Goal: Task Accomplishment & Management: Complete application form

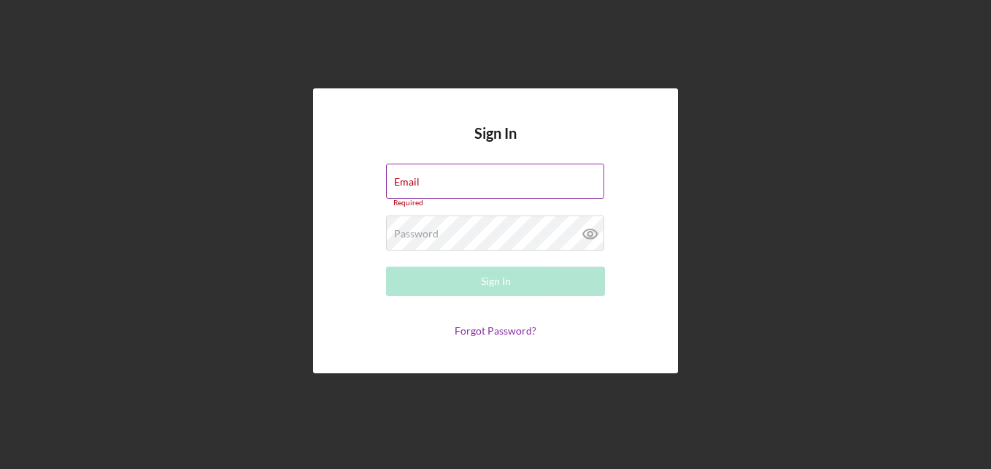
click at [421, 183] on div "Email Required" at bounding box center [495, 186] width 219 height 44
click at [456, 188] on input "Email" at bounding box center [495, 181] width 218 height 35
type input "[PERSON_NAME][EMAIL_ADDRESS][DOMAIN_NAME]"
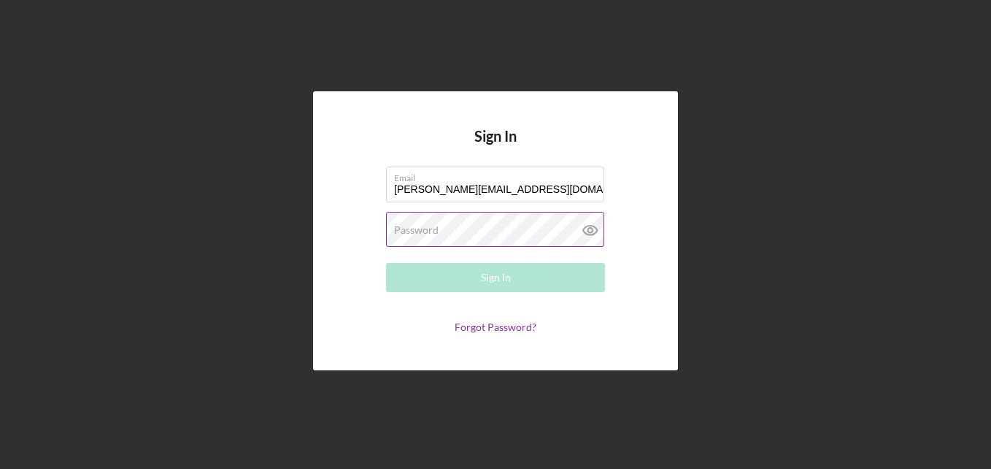
click at [418, 234] on label "Password" at bounding box center [416, 230] width 45 height 12
click at [592, 230] on icon at bounding box center [590, 230] width 37 height 37
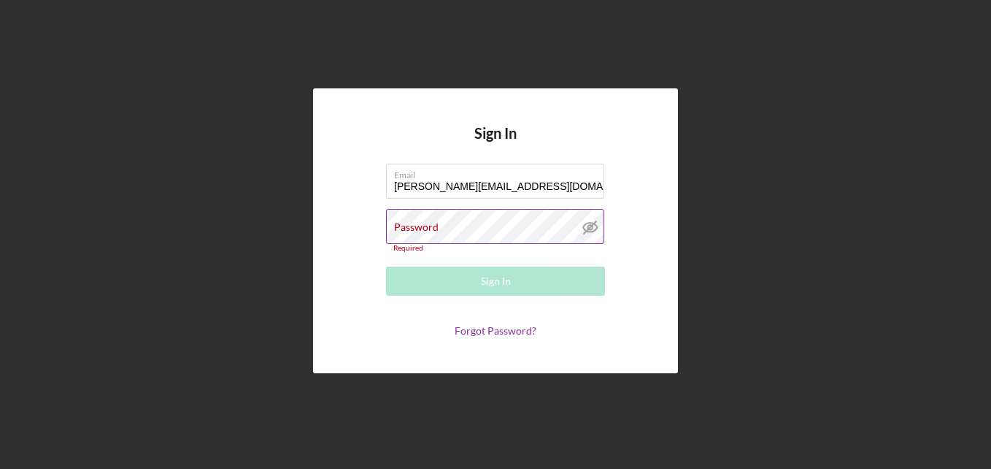
click at [593, 226] on line at bounding box center [590, 227] width 12 height 12
click at [431, 229] on label "Password" at bounding box center [416, 227] width 45 height 12
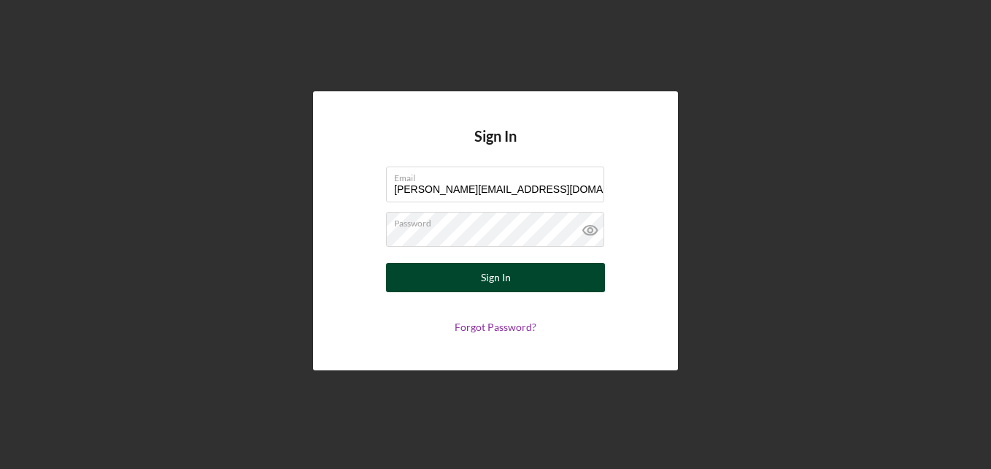
click at [488, 279] on div "Sign In" at bounding box center [496, 277] width 30 height 29
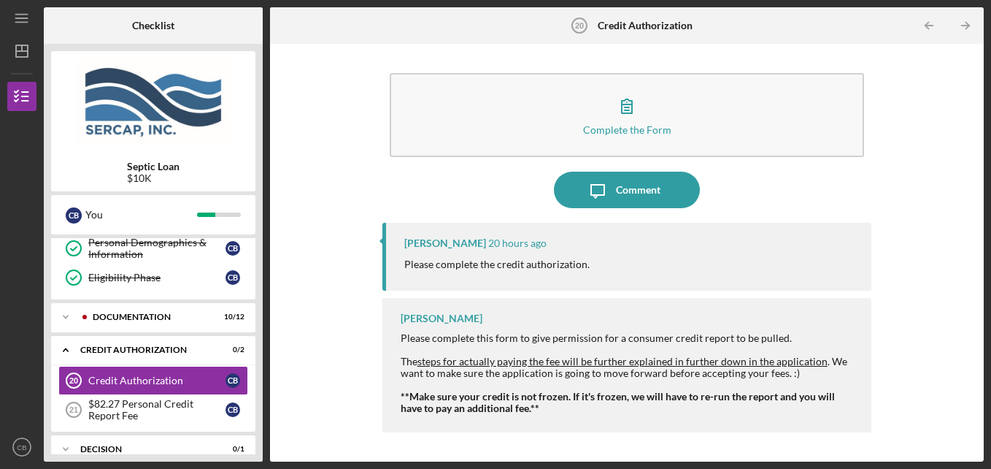
scroll to position [261, 0]
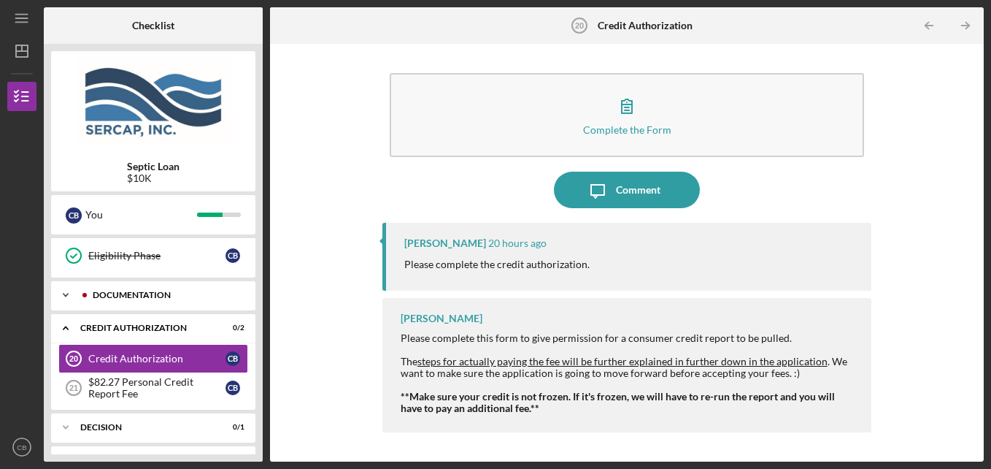
click at [147, 292] on div "Documentation" at bounding box center [165, 295] width 145 height 9
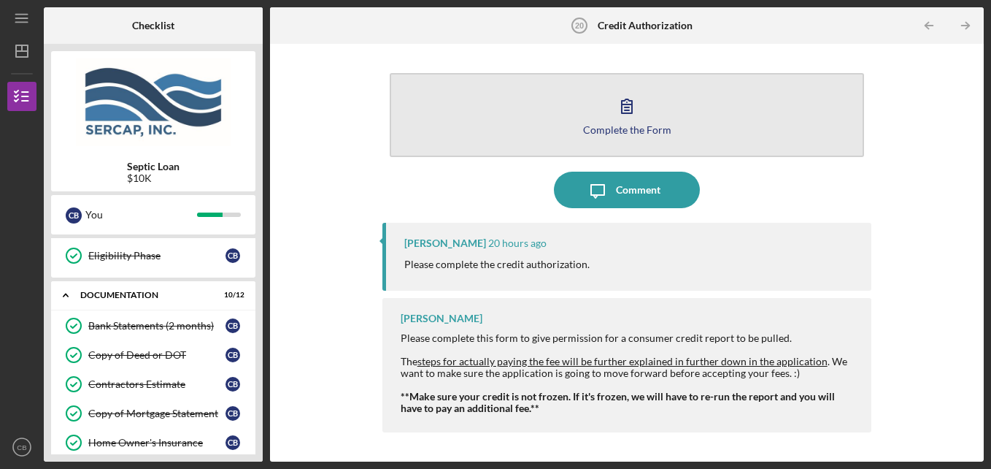
click at [631, 110] on icon "button" at bounding box center [627, 106] width 37 height 37
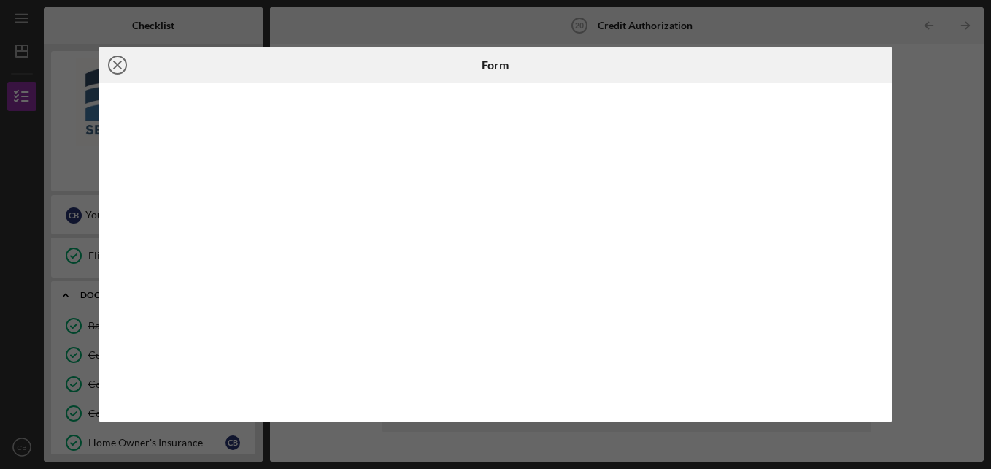
click at [114, 67] on icon "Icon/Close" at bounding box center [117, 65] width 37 height 37
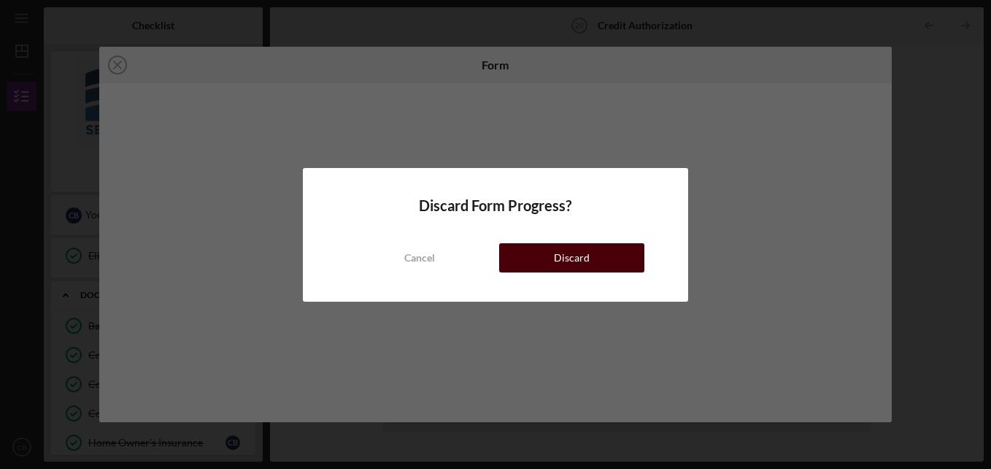
click at [594, 257] on button "Discard" at bounding box center [571, 257] width 145 height 29
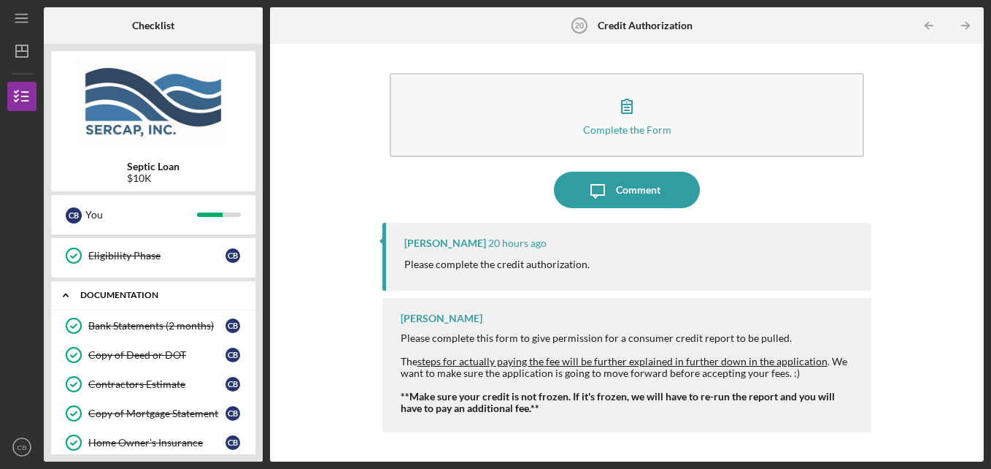
click at [135, 298] on div "Documentation" at bounding box center [158, 295] width 157 height 9
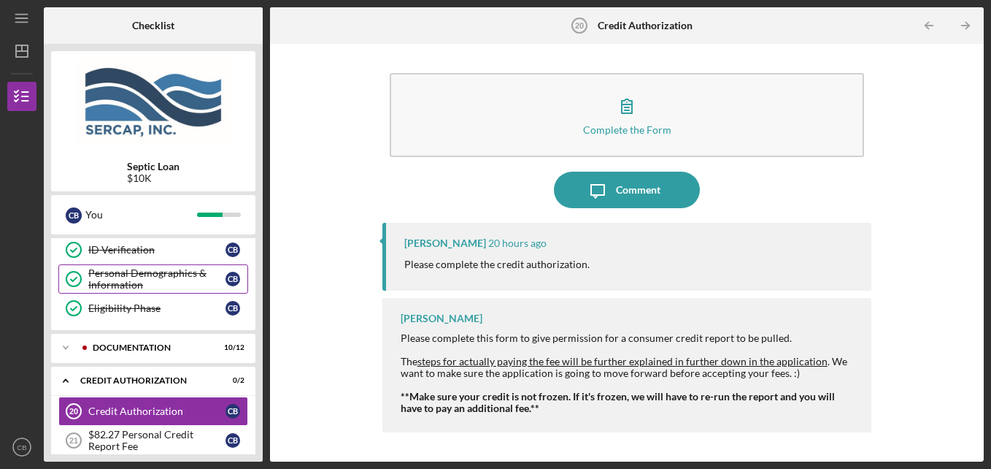
scroll to position [243, 0]
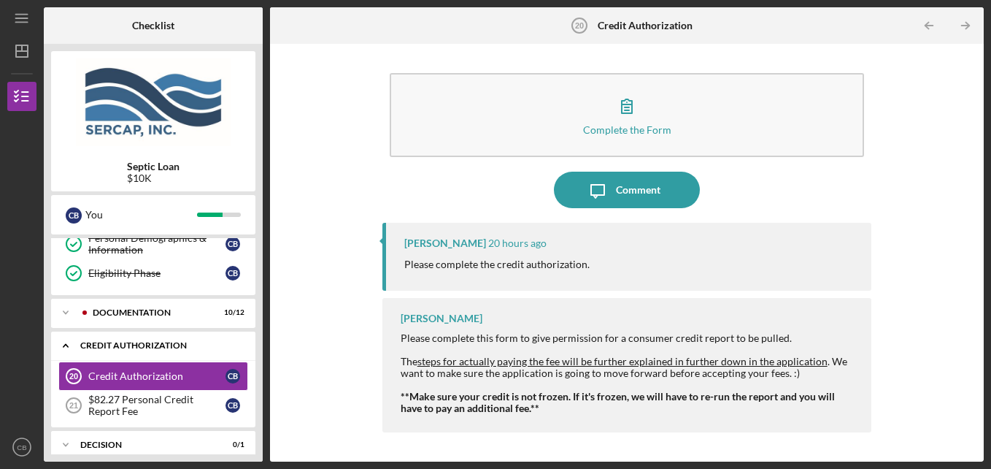
click at [134, 346] on div "CREDIT AUTHORIZATION" at bounding box center [158, 345] width 157 height 9
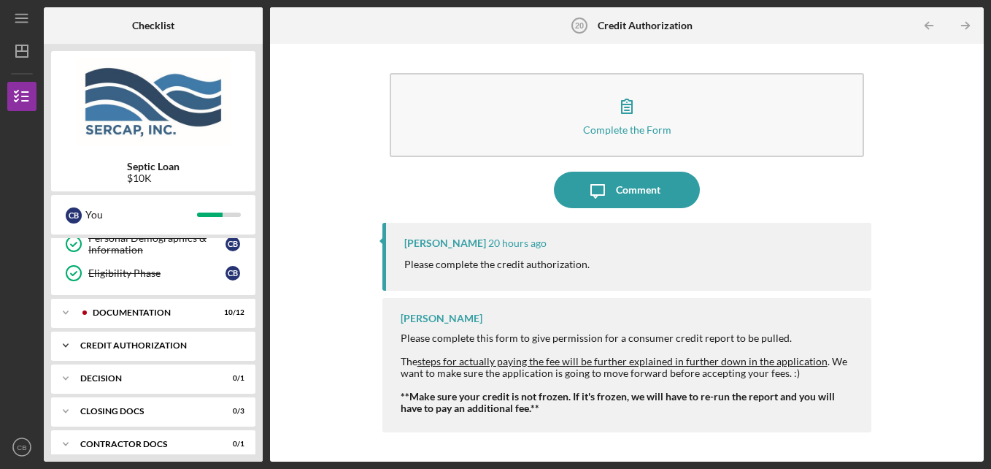
click at [135, 344] on div "CREDIT AUTHORIZATION" at bounding box center [158, 345] width 157 height 9
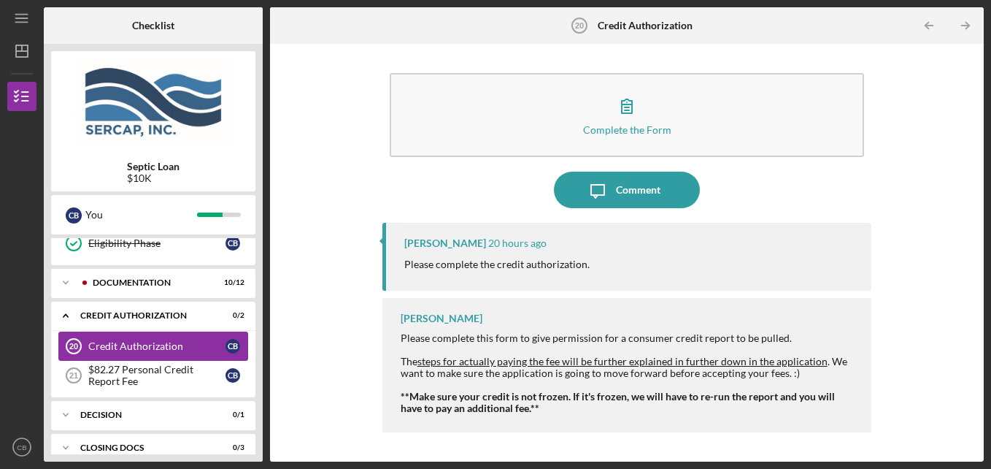
click at [137, 342] on div "Credit Authorization" at bounding box center [156, 346] width 137 height 12
click at [146, 371] on div "$82.27 Personal Credit Report Fee" at bounding box center [156, 375] width 137 height 23
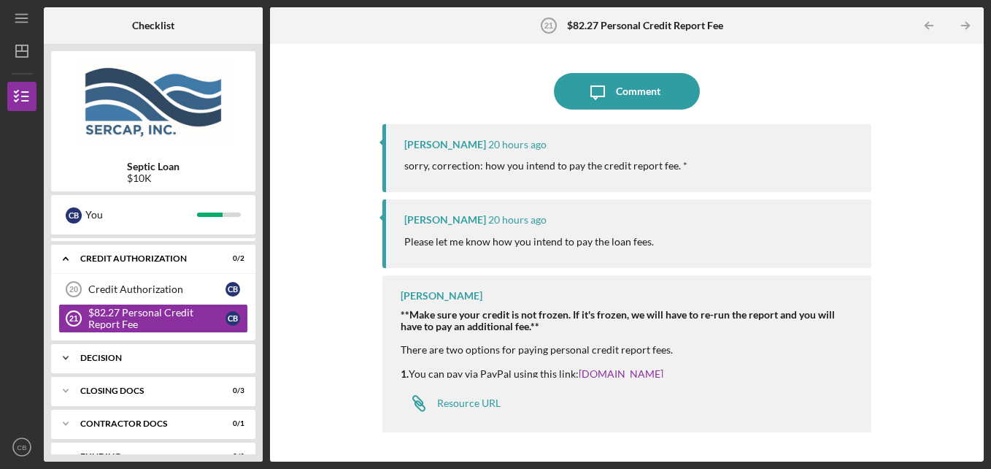
scroll to position [355, 0]
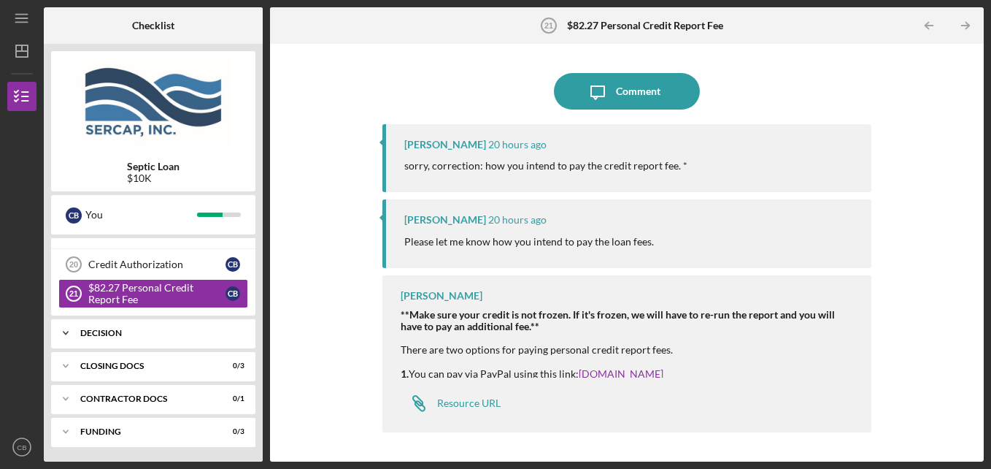
click at [107, 334] on div "Decision" at bounding box center [158, 333] width 157 height 9
click at [115, 361] on div "Decision" at bounding box center [156, 364] width 137 height 12
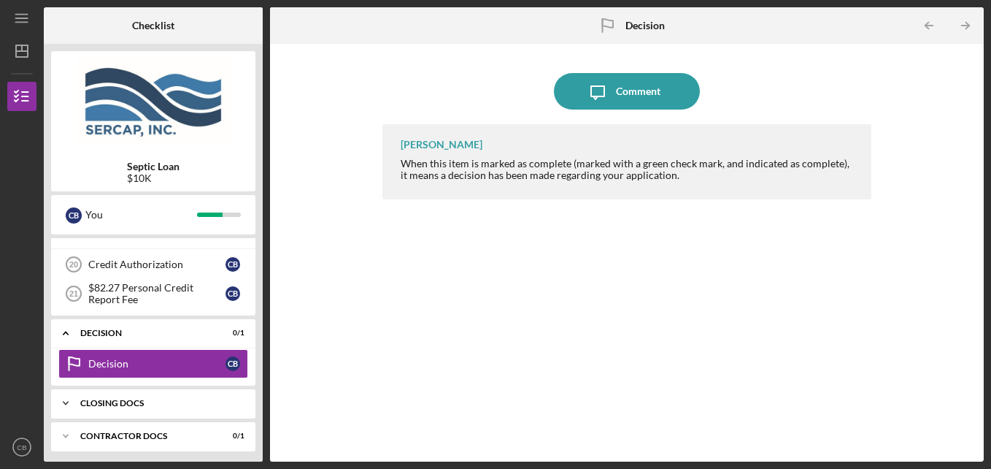
click at [116, 403] on div "CLOSING DOCS" at bounding box center [158, 403] width 157 height 9
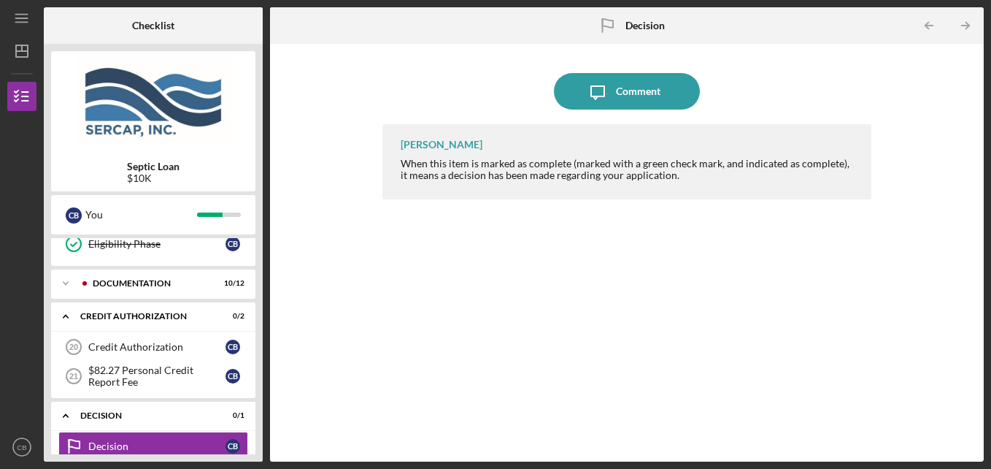
scroll to position [243, 0]
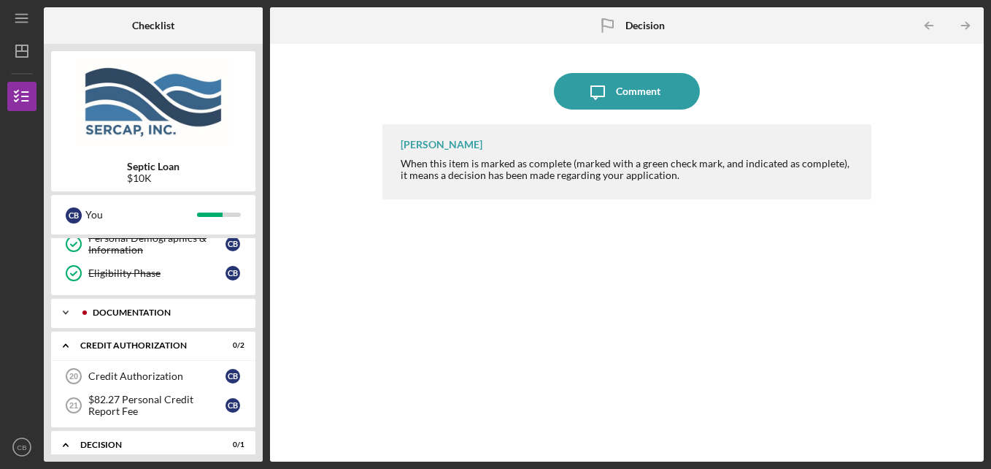
click at [134, 310] on div "Documentation" at bounding box center [165, 312] width 145 height 9
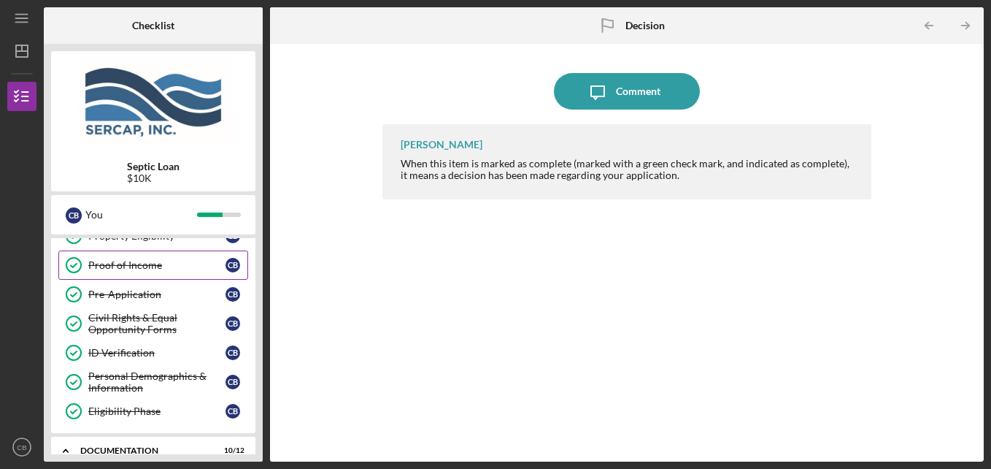
scroll to position [0, 0]
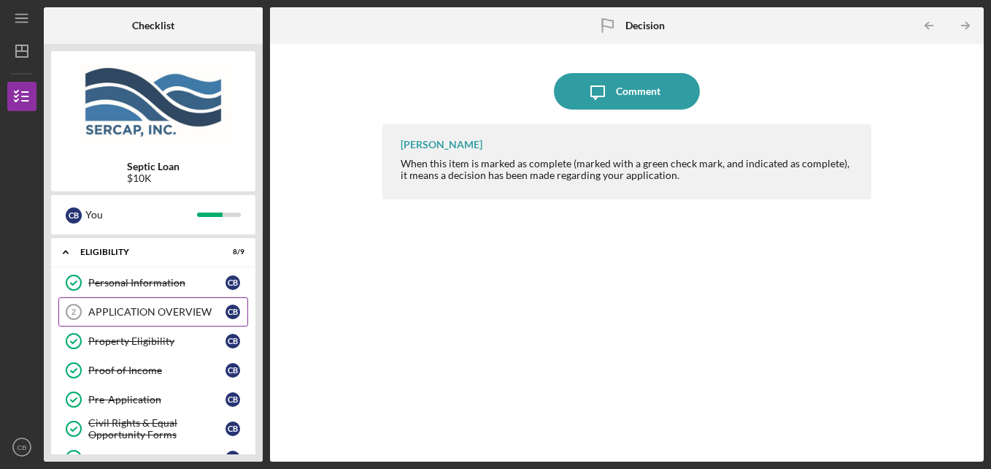
click at [130, 317] on div "APPLICATION OVERVIEW" at bounding box center [156, 312] width 137 height 12
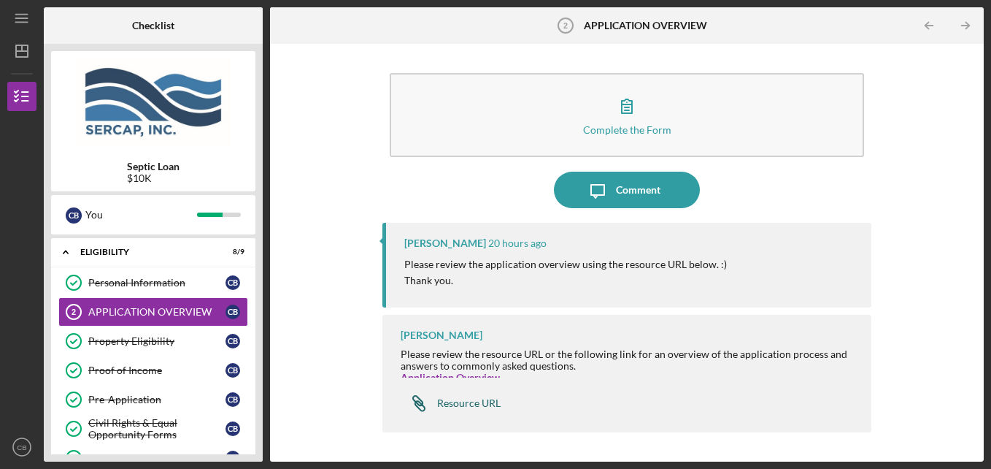
click at [453, 407] on div "Resource URL" at bounding box center [469, 403] width 64 height 12
click at [150, 307] on div "APPLICATION OVERVIEW" at bounding box center [156, 312] width 137 height 12
click at [468, 400] on div "Resource URL" at bounding box center [469, 403] width 64 height 12
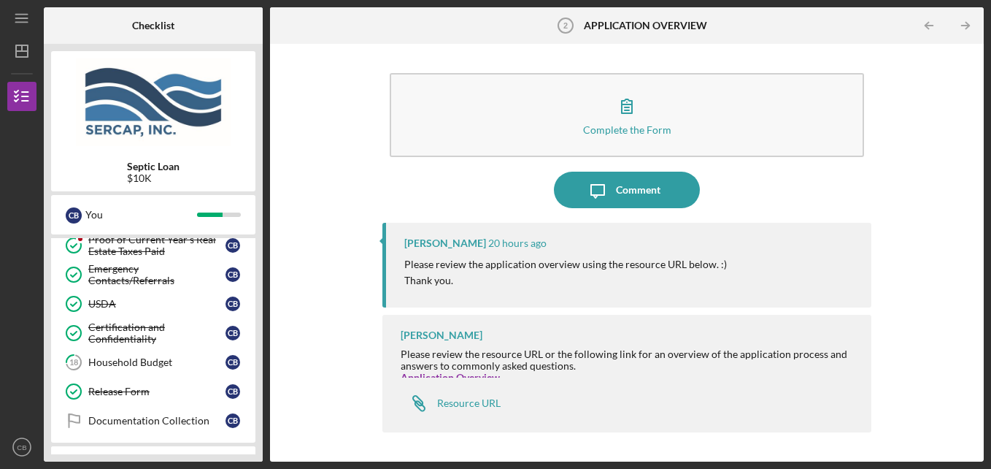
scroll to position [608, 0]
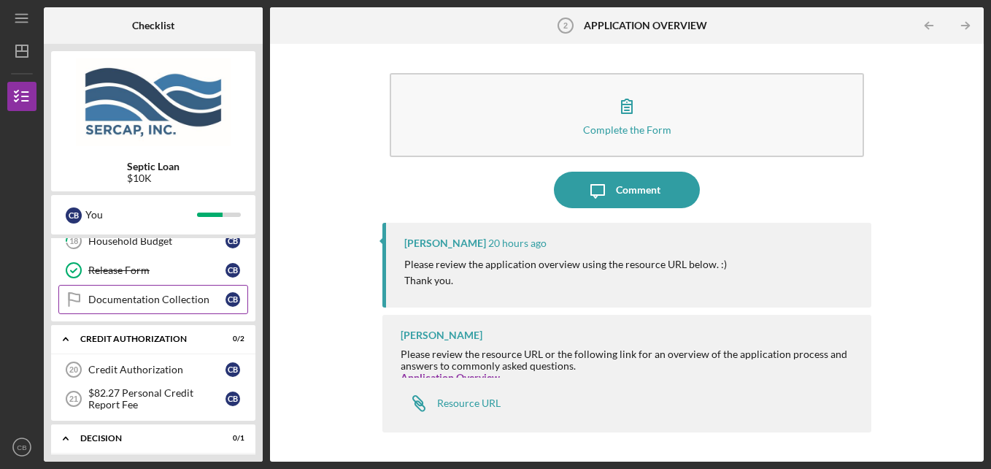
click at [129, 296] on div "Documentation Collection" at bounding box center [156, 299] width 137 height 12
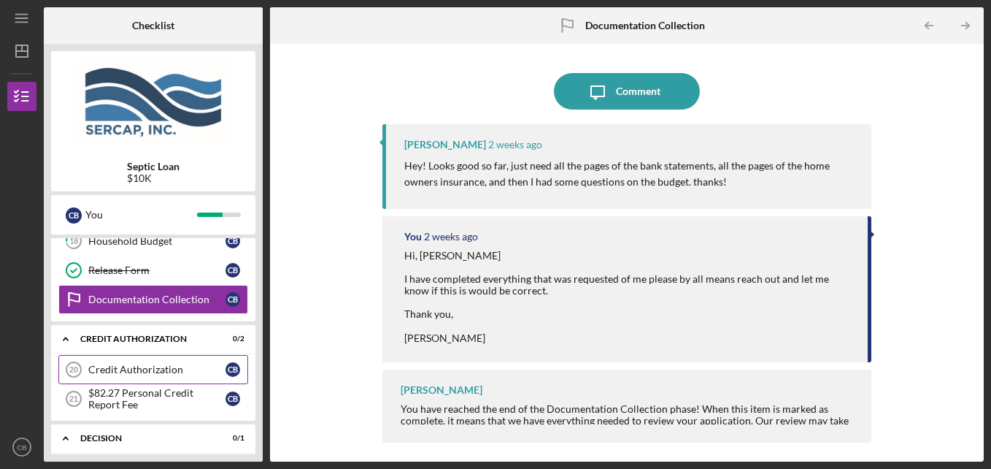
click at [147, 365] on div "Credit Authorization" at bounding box center [156, 370] width 137 height 12
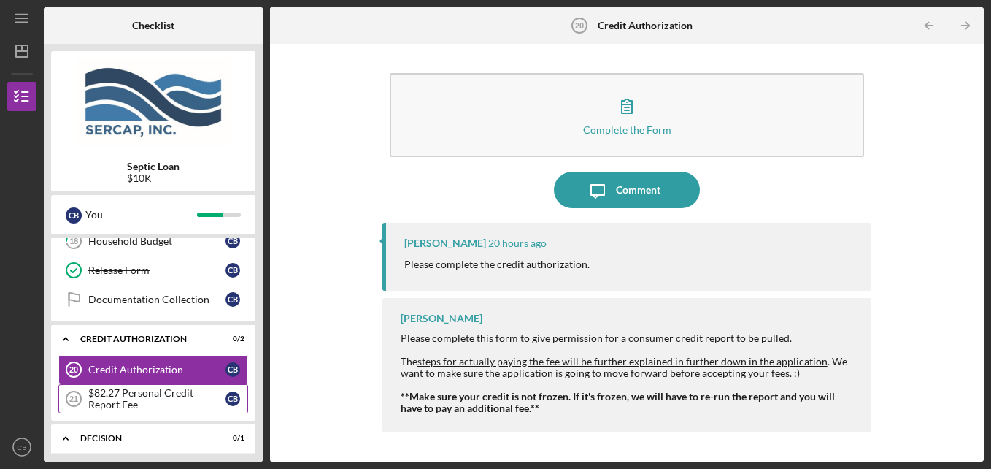
click at [152, 390] on div "$82.27 Personal Credit Report Fee" at bounding box center [156, 398] width 137 height 23
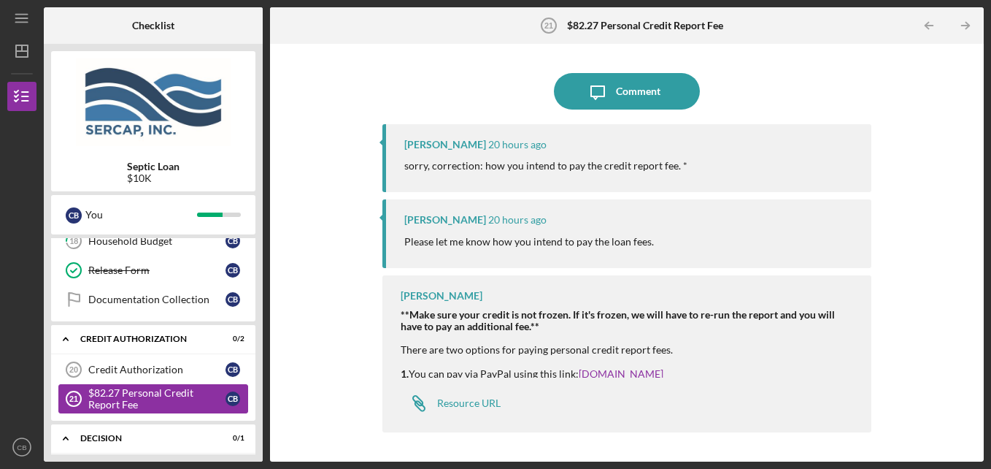
scroll to position [730, 0]
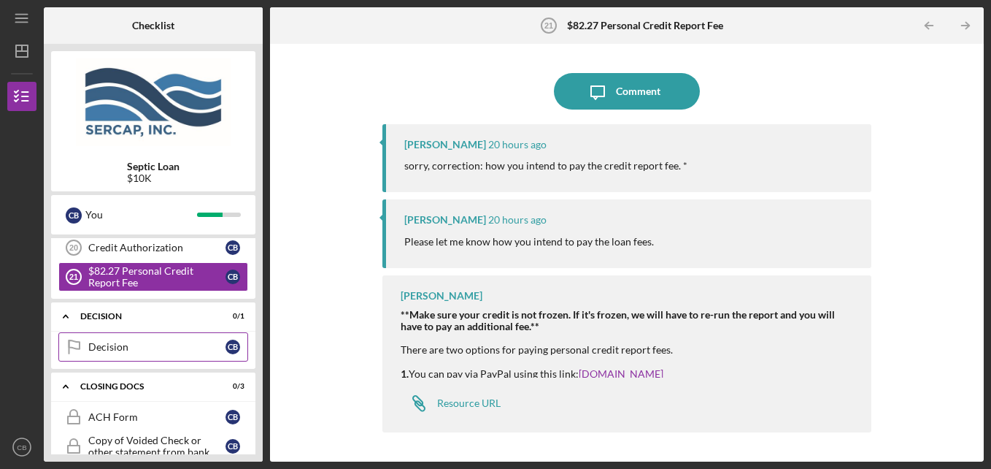
click at [115, 349] on div "Decision" at bounding box center [156, 347] width 137 height 12
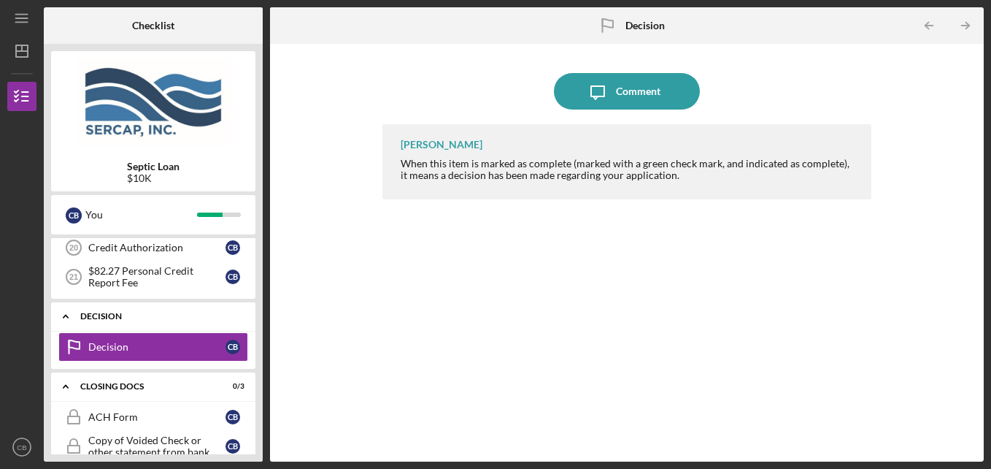
click at [108, 316] on div "Decision" at bounding box center [158, 316] width 157 height 9
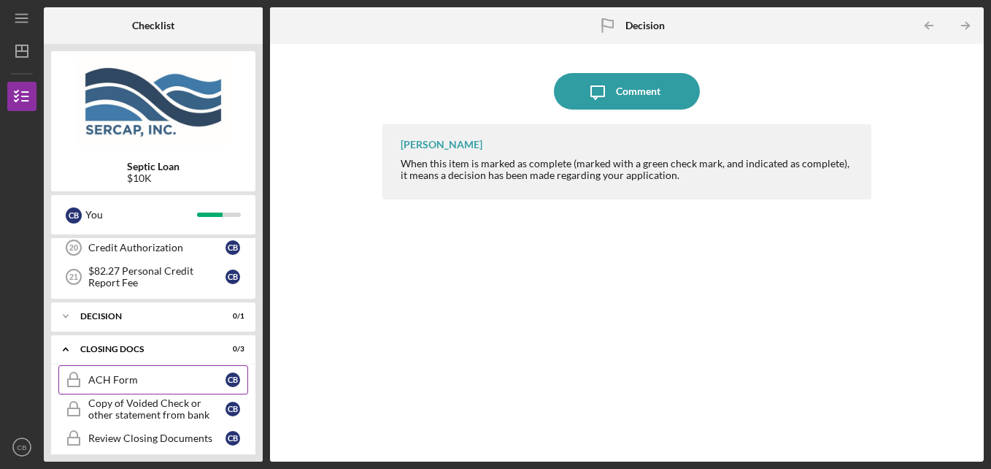
scroll to position [809, 0]
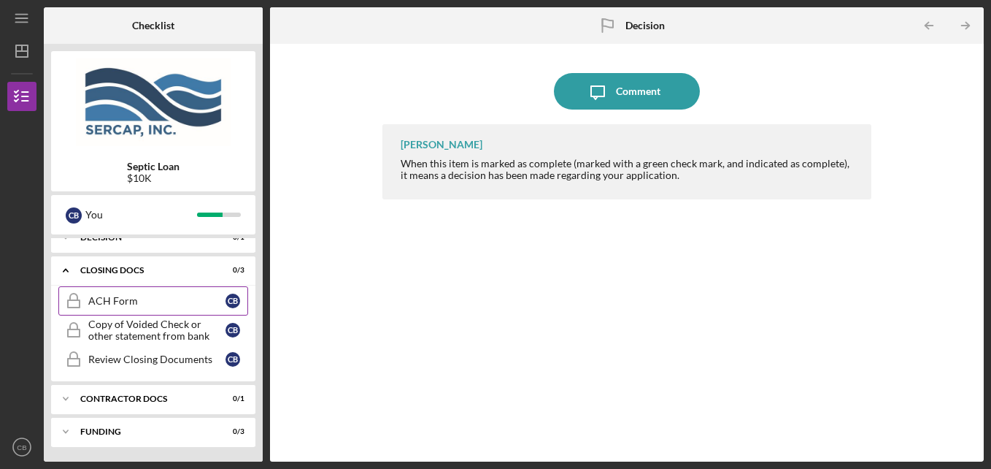
click at [122, 304] on div "ACH Form" at bounding box center [156, 301] width 137 height 12
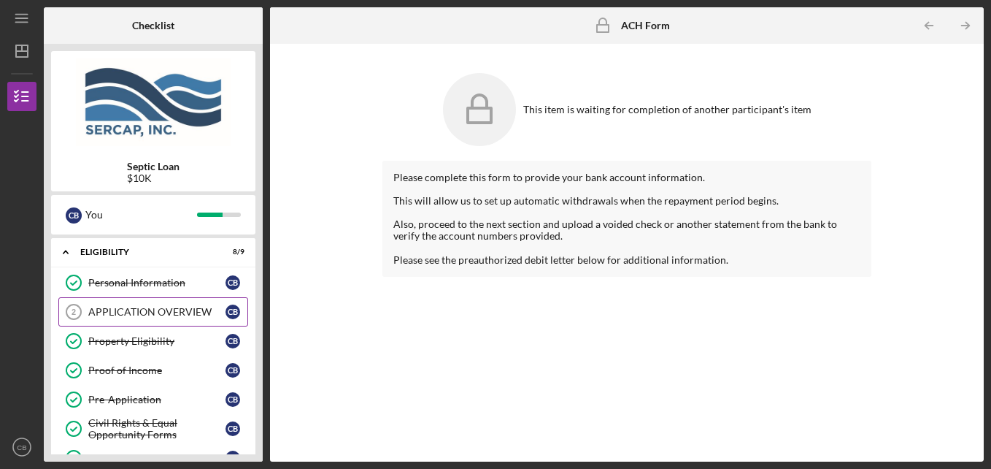
click at [143, 310] on div "APPLICATION OVERVIEW" at bounding box center [156, 312] width 137 height 12
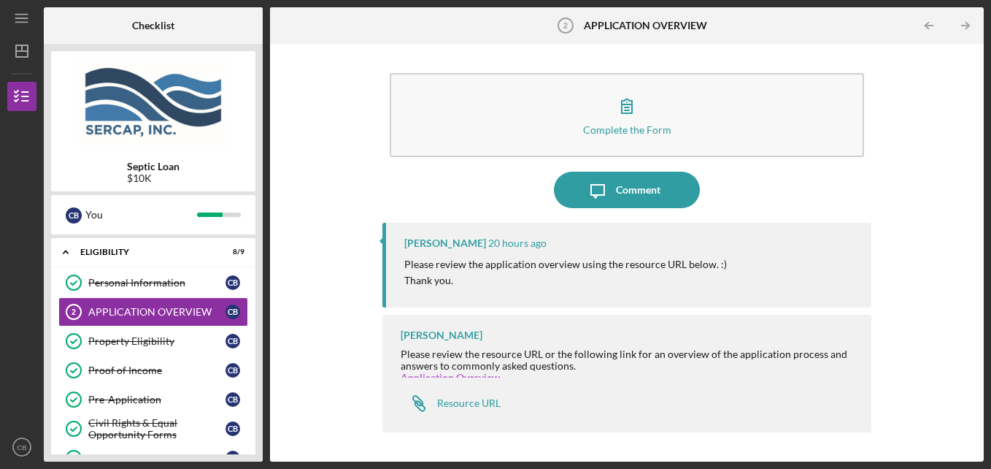
click at [442, 377] on link "Application Overview" at bounding box center [450, 377] width 99 height 12
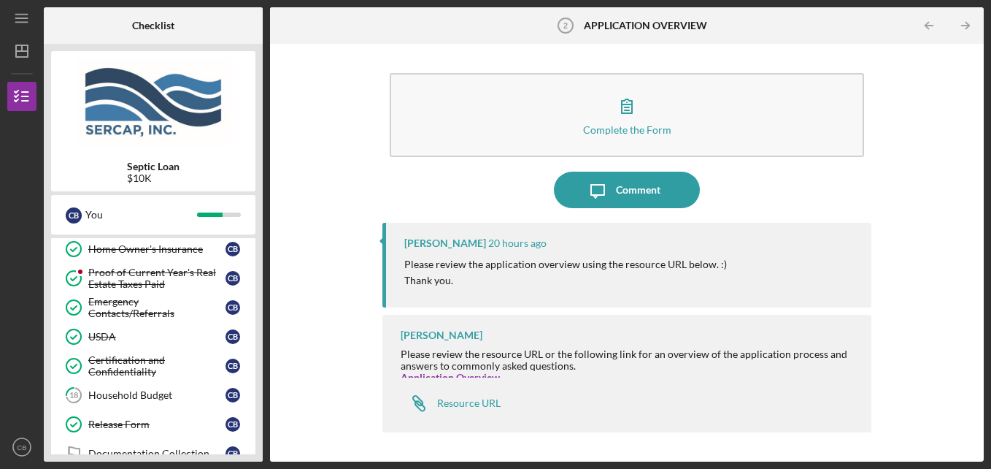
scroll to position [487, 0]
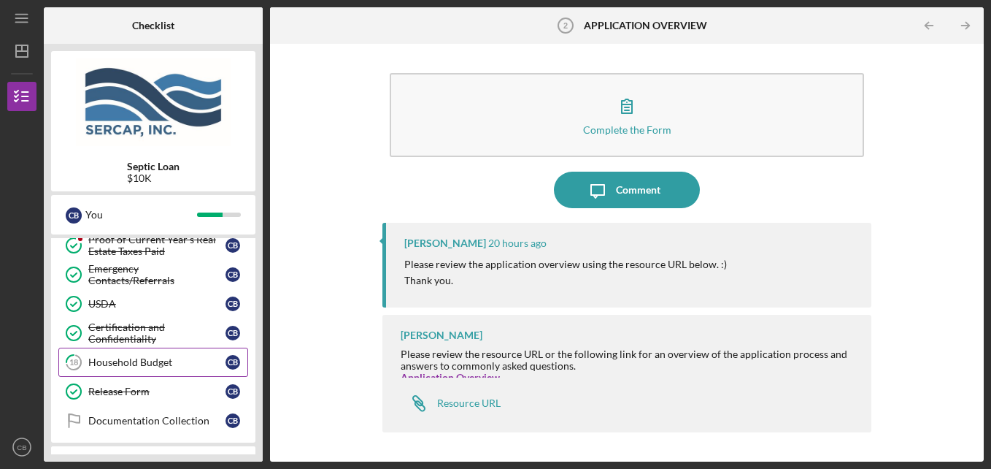
click at [133, 360] on div "Household Budget" at bounding box center [156, 362] width 137 height 12
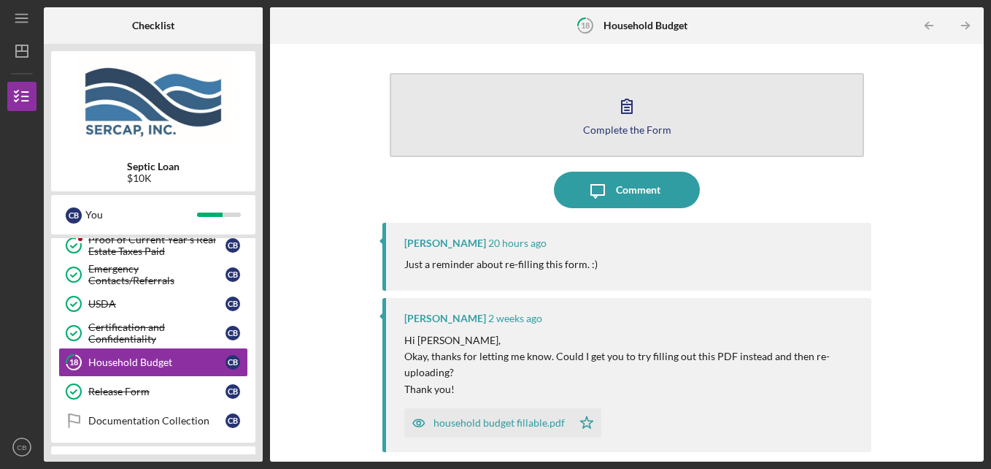
click at [622, 113] on icon "button" at bounding box center [627, 106] width 10 height 14
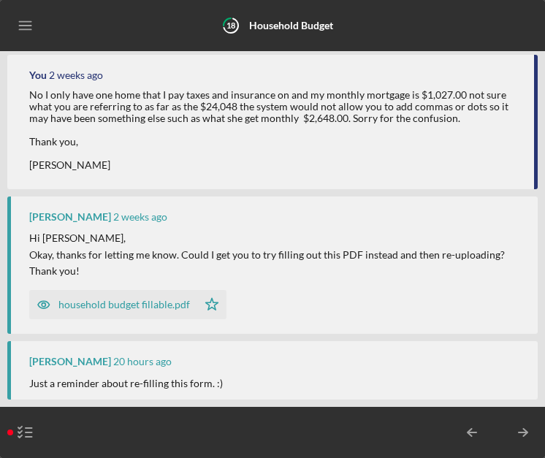
scroll to position [725, 0]
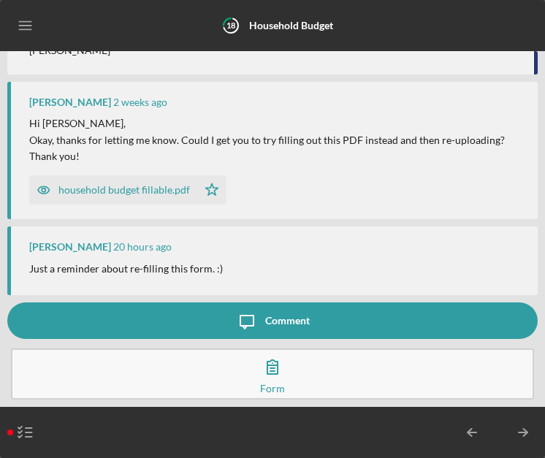
click at [268, 375] on icon "button" at bounding box center [272, 366] width 37 height 37
click at [267, 318] on div "Comment" at bounding box center [287, 320] width 45 height 37
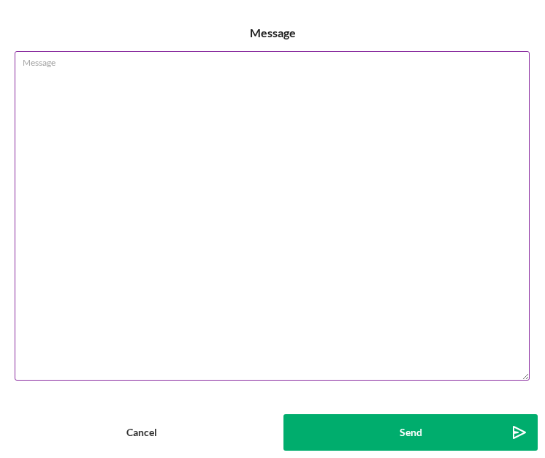
click at [57, 73] on textarea "Message" at bounding box center [272, 215] width 515 height 329
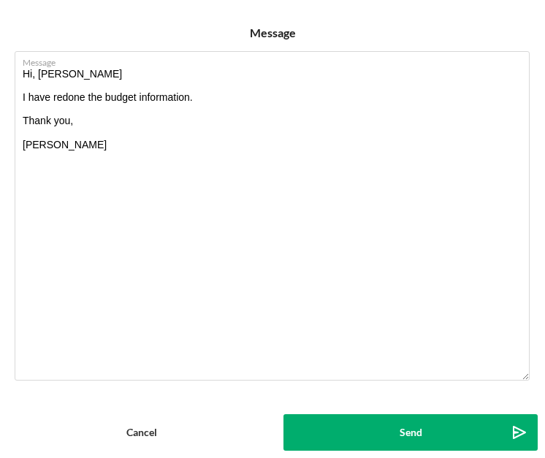
type textarea "Hi, [PERSON_NAME] I have redone the budget information. Thank you, [PERSON_NAME]"
click at [393, 432] on button "Send Icon/icon-invite-send" at bounding box center [410, 432] width 254 height 37
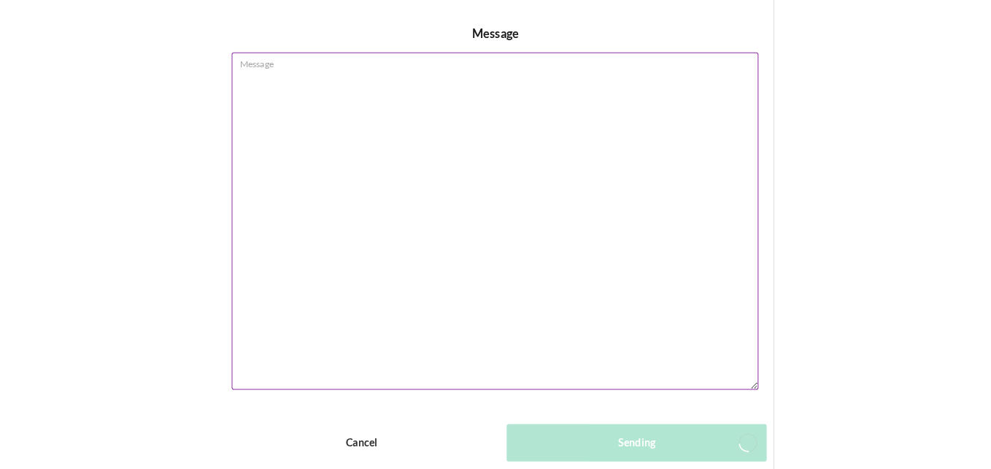
scroll to position [867, 0]
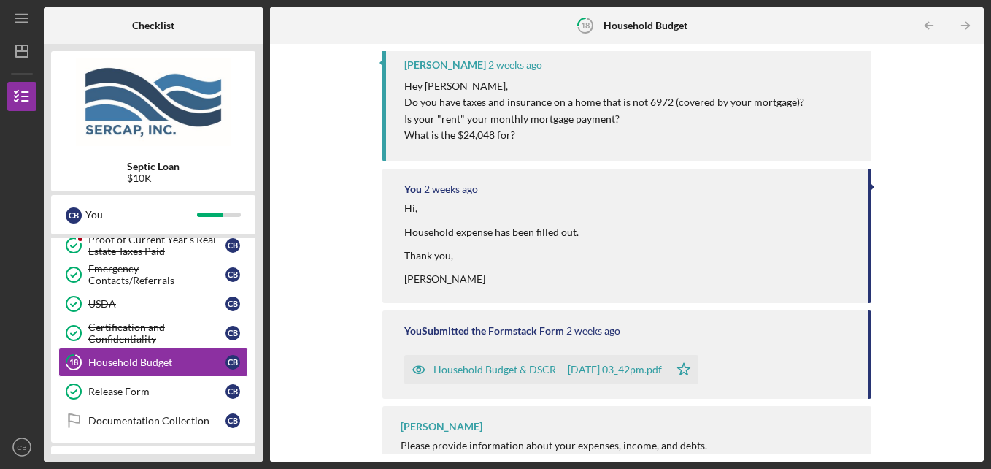
scroll to position [892, 0]
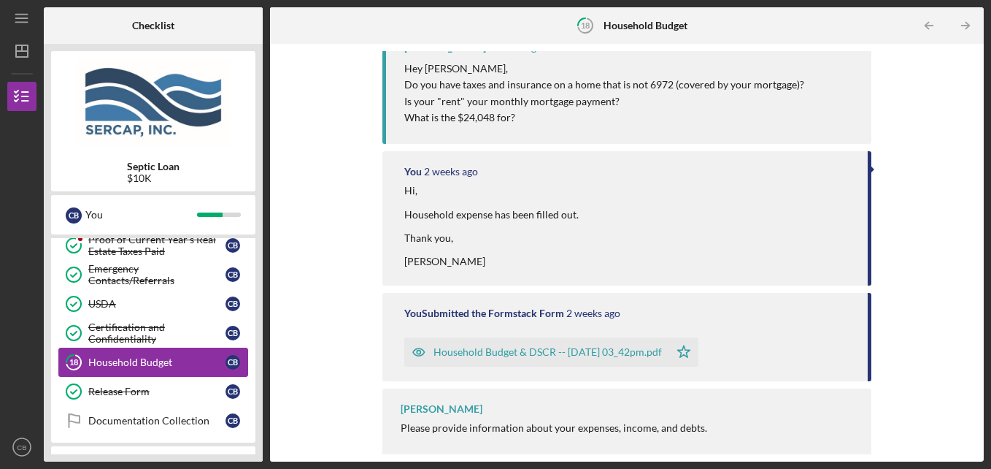
click at [155, 364] on div "Household Budget" at bounding box center [156, 362] width 137 height 12
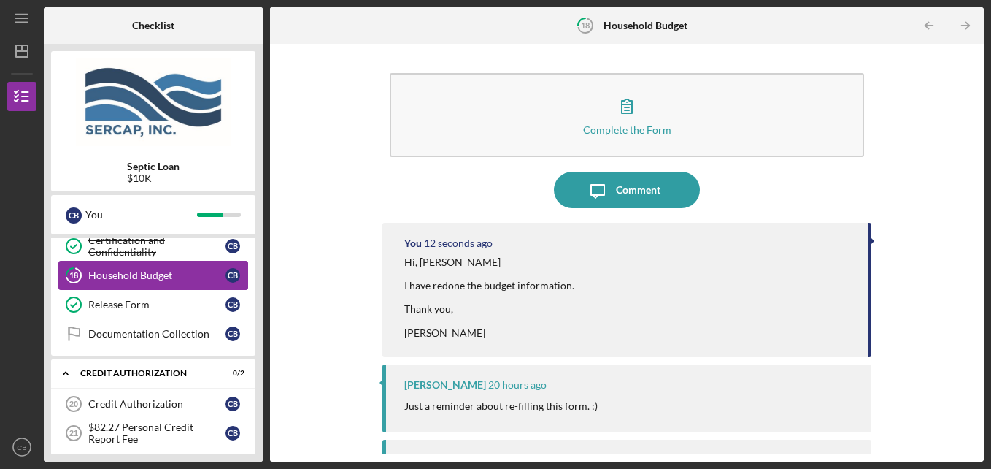
scroll to position [609, 0]
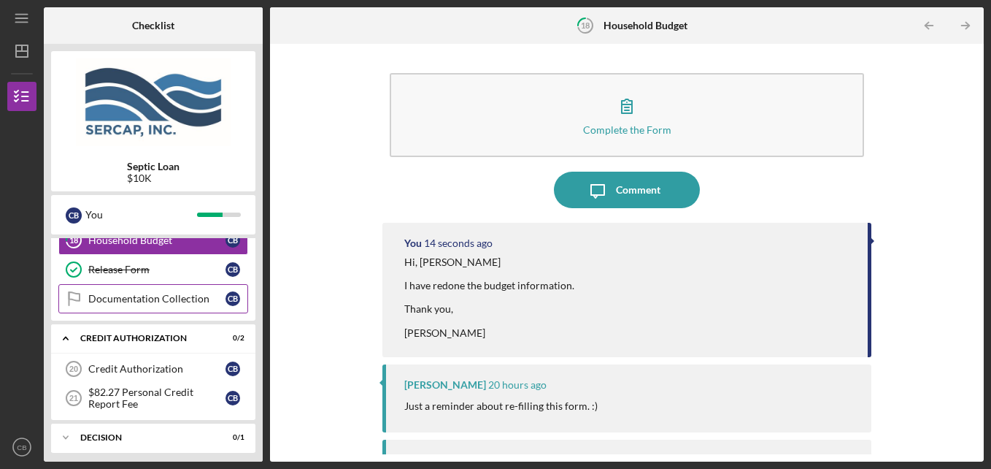
click at [150, 297] on div "Documentation Collection" at bounding box center [156, 299] width 137 height 12
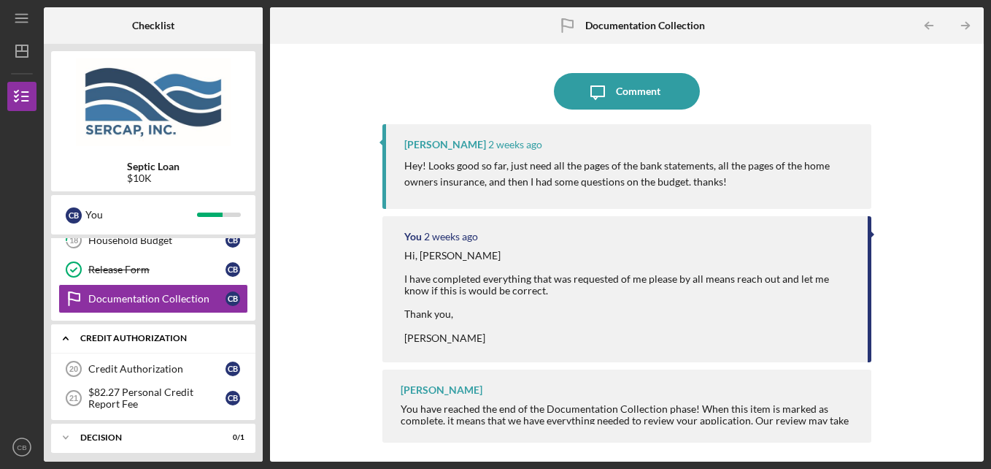
click at [150, 332] on div "Icon/Expander CREDIT AUTHORIZATION 0 / 2" at bounding box center [153, 338] width 204 height 30
click at [128, 333] on div "Icon/Expander CREDIT AUTHORIZATION 0 / 2" at bounding box center [153, 337] width 204 height 29
click at [129, 364] on div "Credit Authorization" at bounding box center [156, 369] width 137 height 12
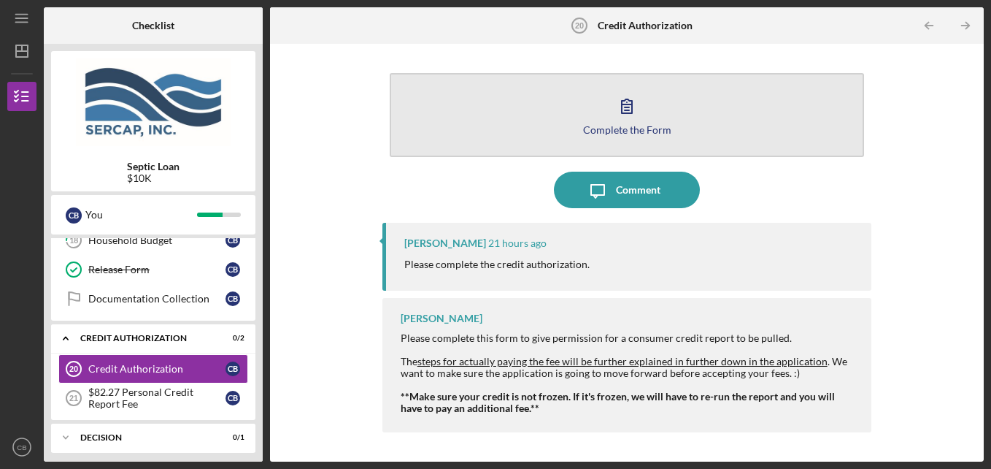
click at [615, 107] on icon "button" at bounding box center [627, 106] width 37 height 37
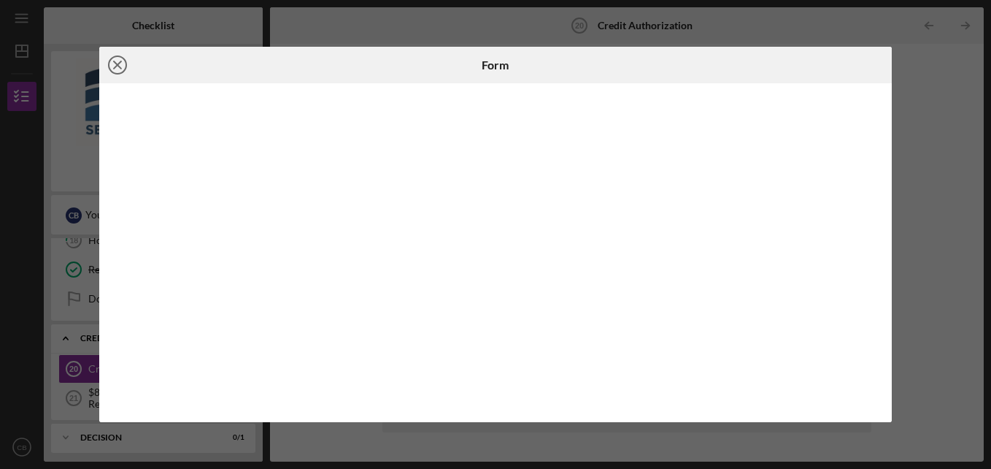
click at [112, 64] on icon "Icon/Close" at bounding box center [117, 65] width 37 height 37
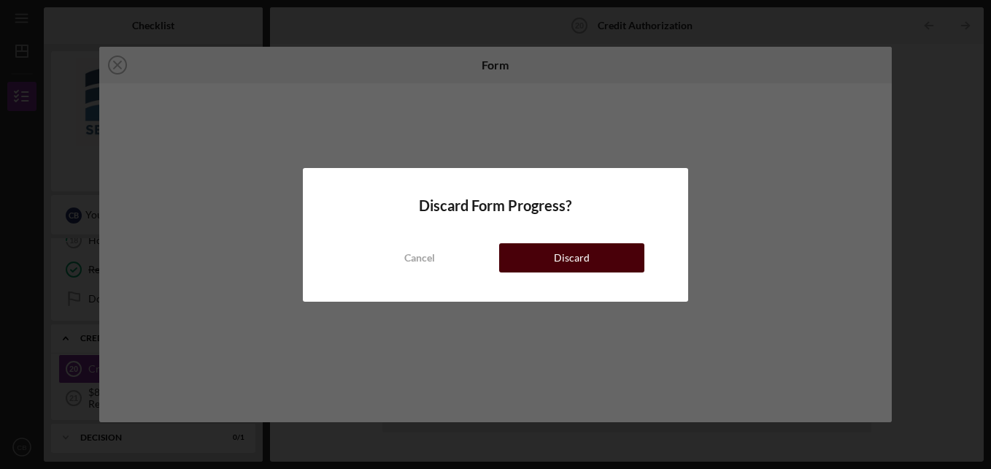
click at [564, 256] on div "Discard" at bounding box center [572, 257] width 36 height 29
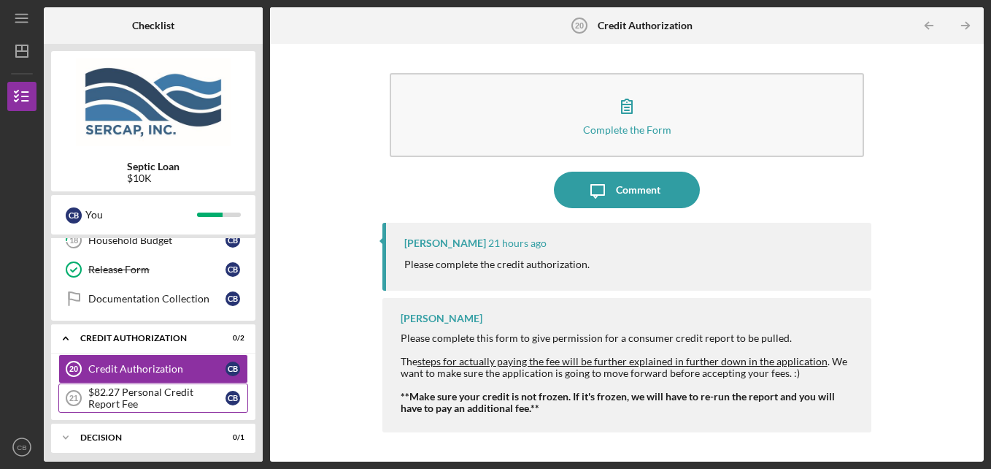
click at [149, 390] on div "$82.27 Personal Credit Report Fee" at bounding box center [156, 397] width 137 height 23
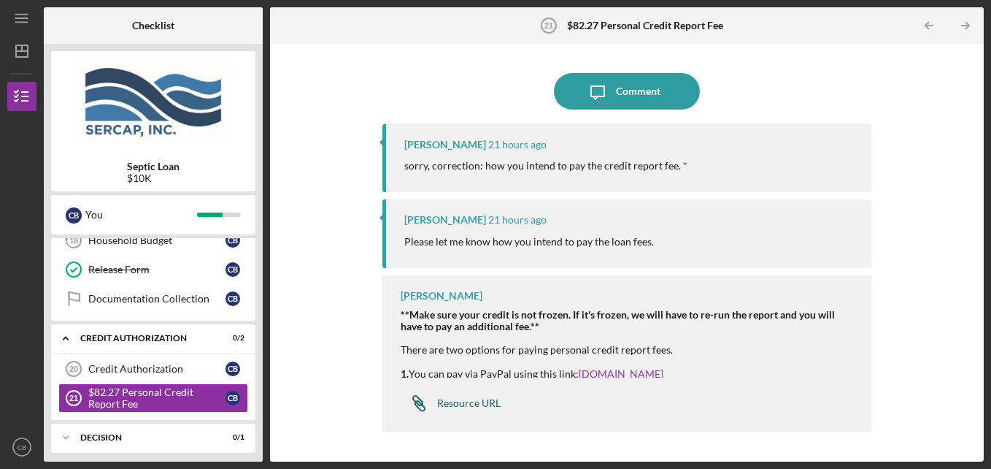
click at [480, 404] on div "Resource URL" at bounding box center [469, 403] width 64 height 12
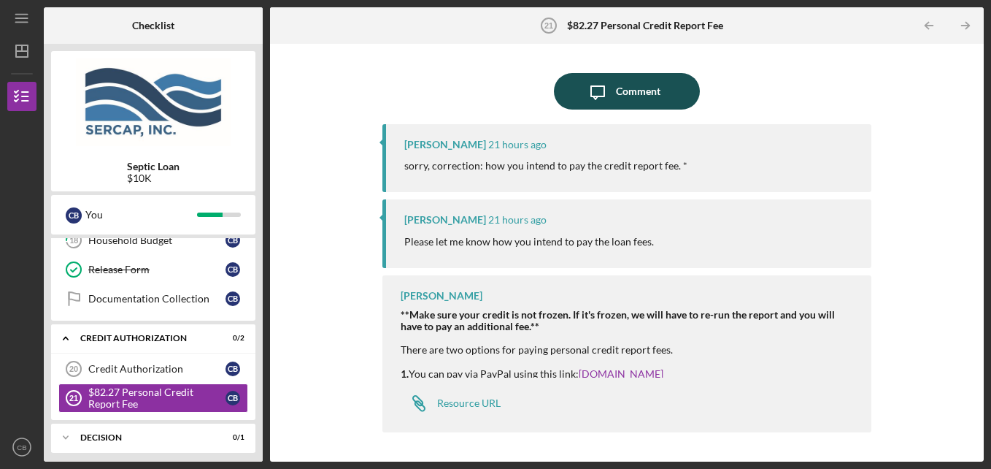
click at [637, 88] on div "Comment" at bounding box center [638, 91] width 45 height 37
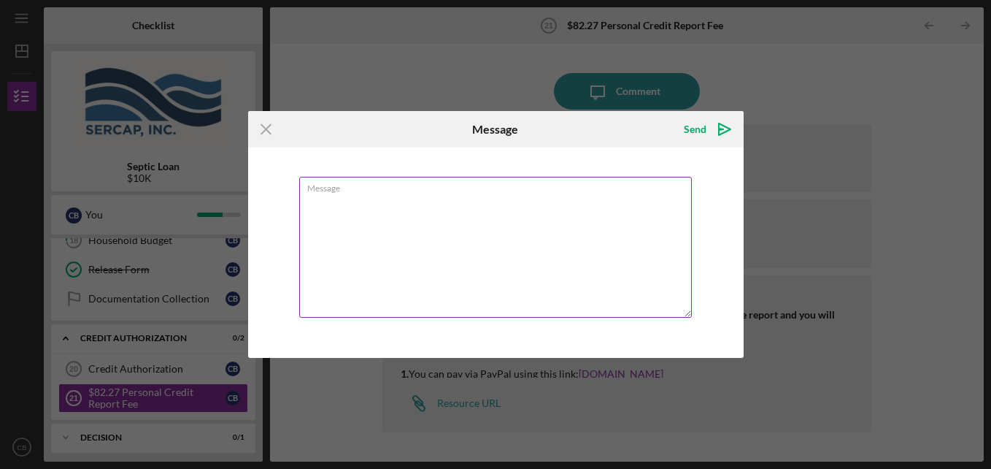
click at [315, 196] on textarea "Message" at bounding box center [495, 247] width 393 height 141
type textarea "H"
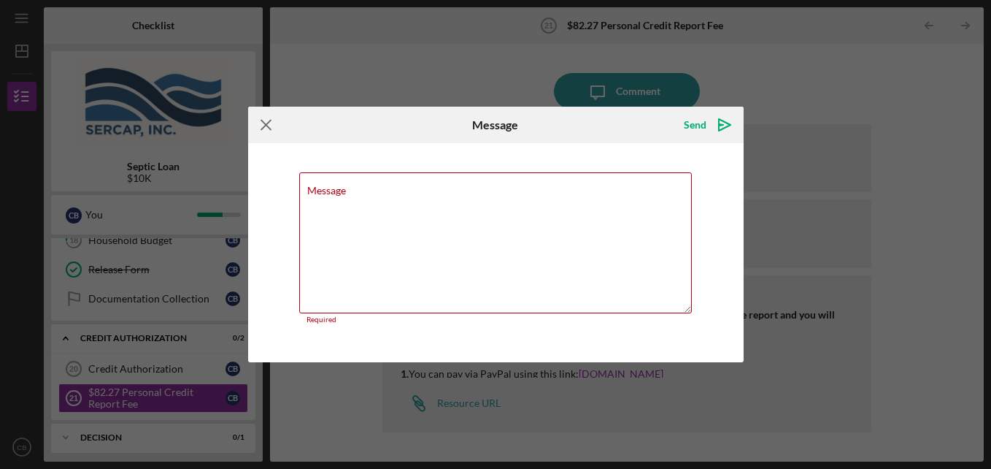
click at [273, 128] on icon "Icon/Menu Close" at bounding box center [266, 125] width 37 height 37
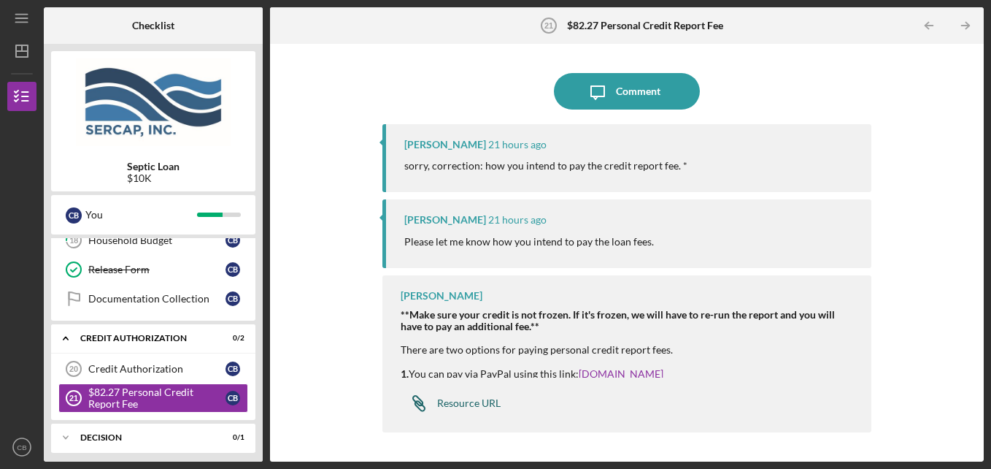
click at [461, 403] on div "Resource URL" at bounding box center [469, 403] width 64 height 12
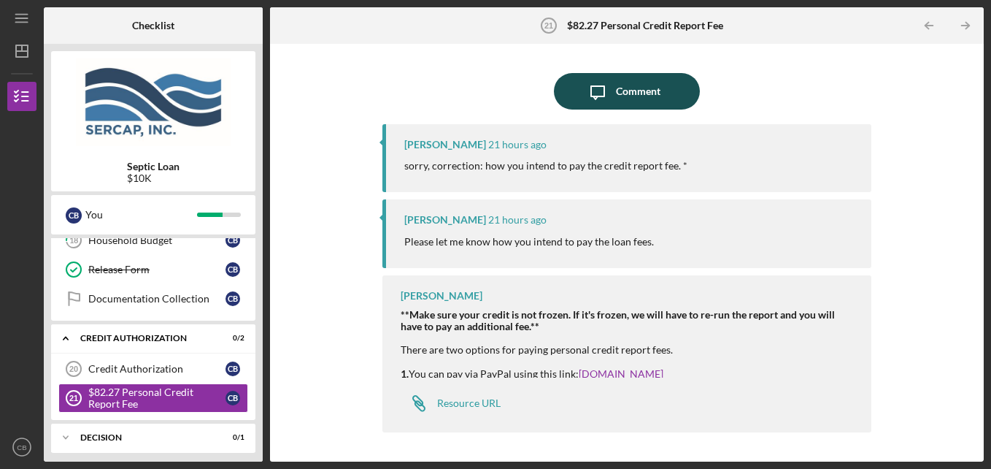
click at [642, 91] on div "Comment" at bounding box center [638, 91] width 45 height 37
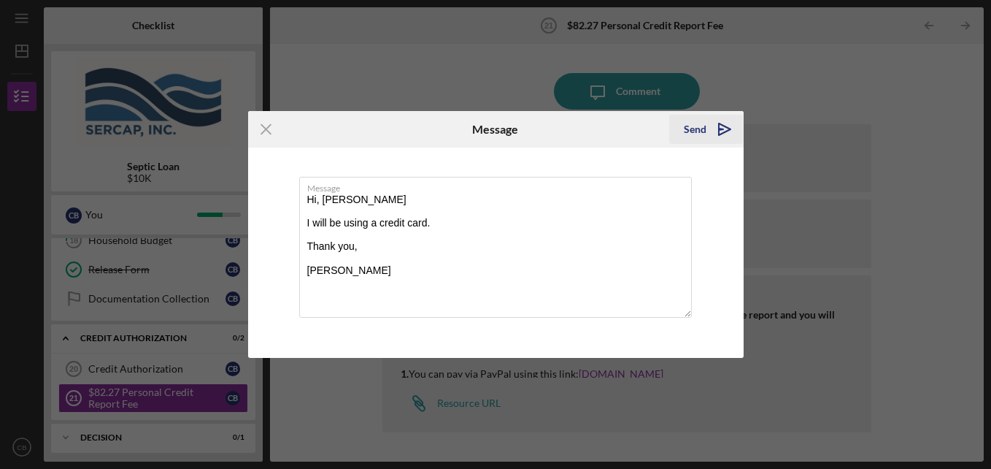
type textarea "Hi, [PERSON_NAME] I will be using a credit card. Thank you, [PERSON_NAME]"
click at [722, 125] on polygon "submit" at bounding box center [725, 129] width 12 height 12
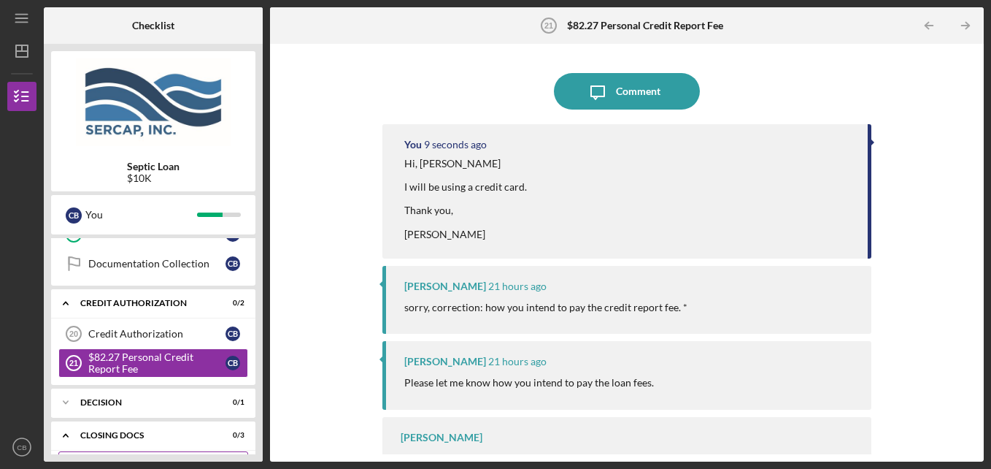
scroll to position [609, 0]
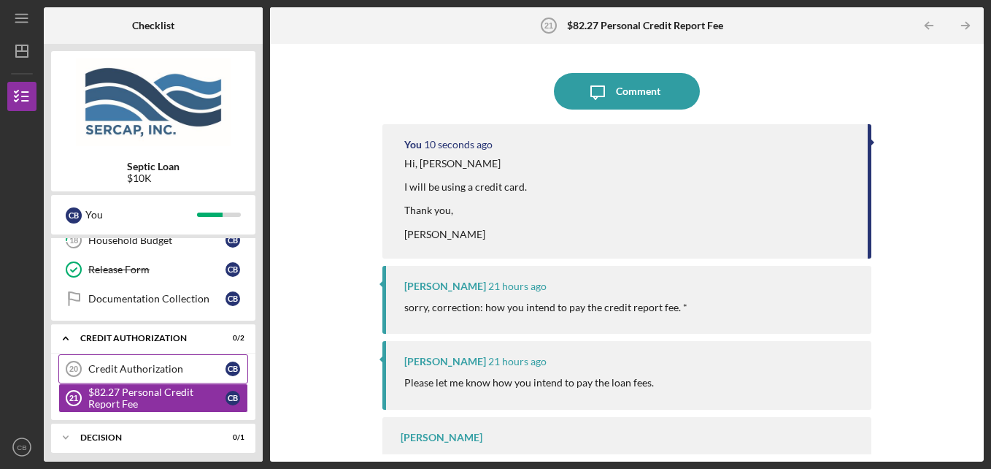
click at [137, 366] on div "Credit Authorization" at bounding box center [156, 369] width 137 height 12
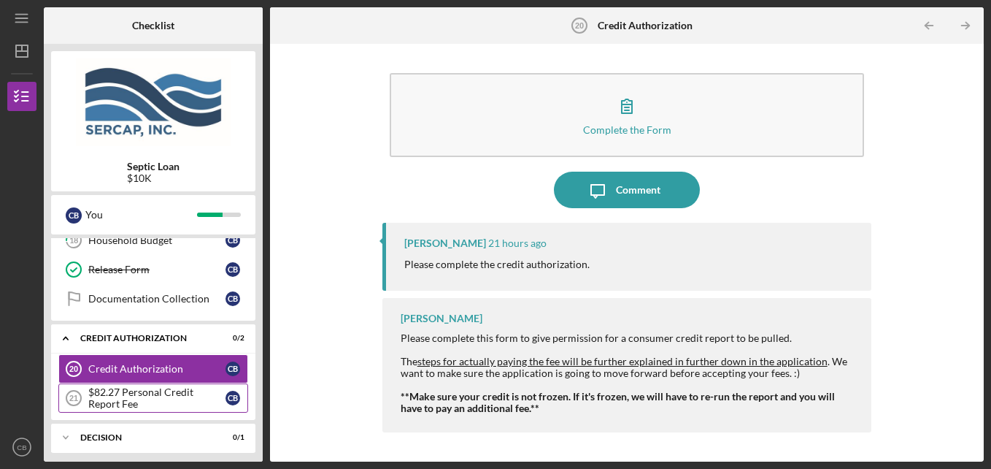
click at [151, 396] on div "$82.27 Personal Credit Report Fee" at bounding box center [156, 397] width 137 height 23
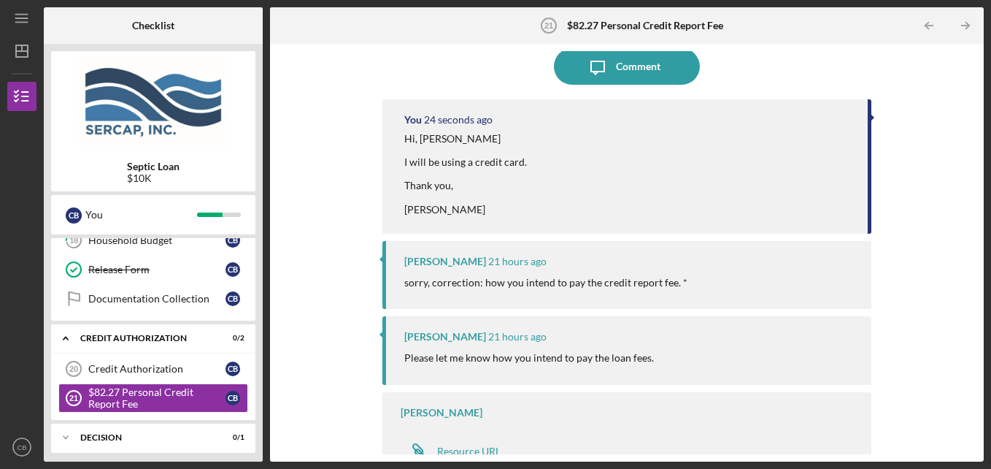
scroll to position [37, 0]
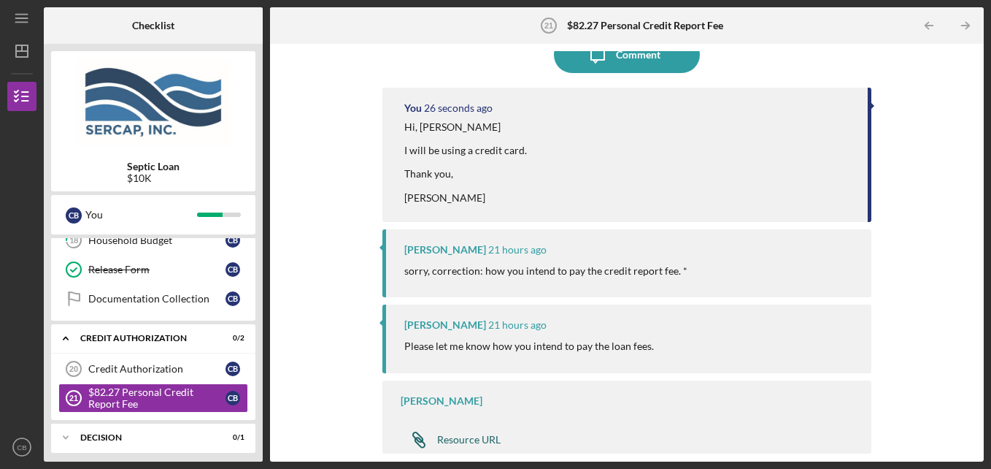
click at [487, 440] on div "Resource URL" at bounding box center [469, 440] width 64 height 12
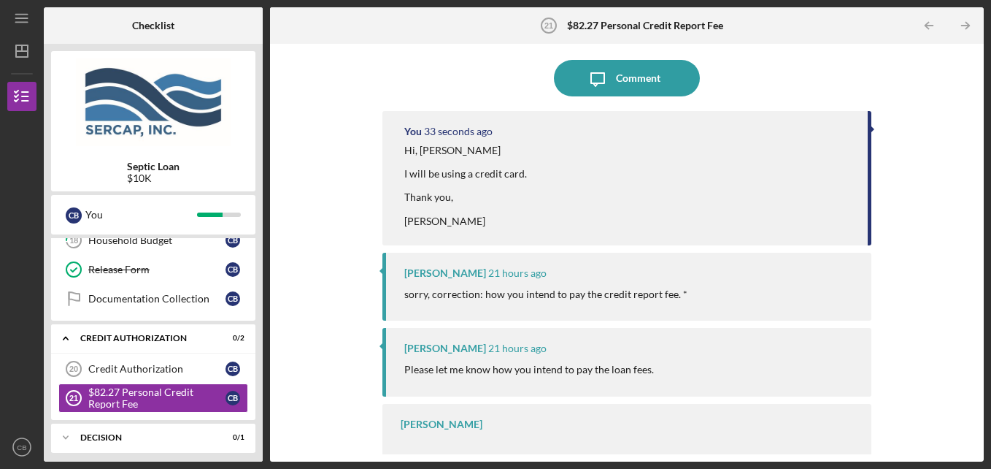
scroll to position [0, 0]
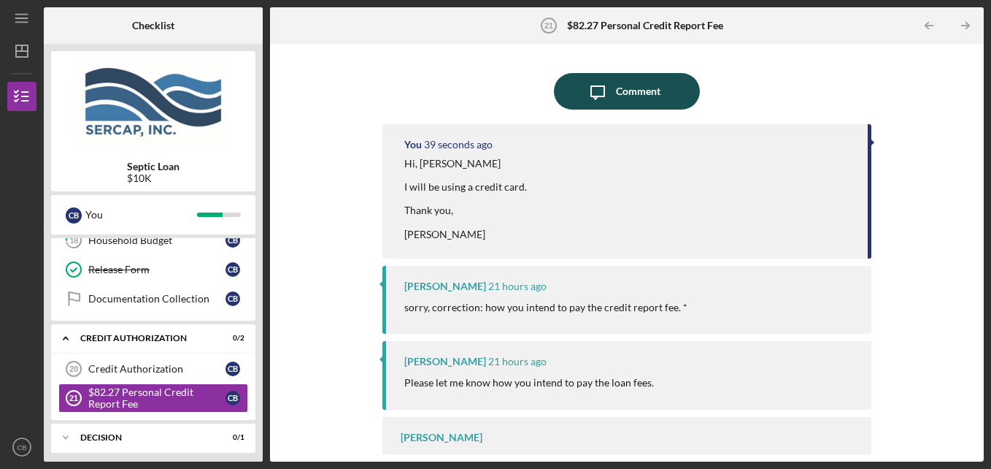
click at [616, 88] on div "Comment" at bounding box center [638, 91] width 45 height 37
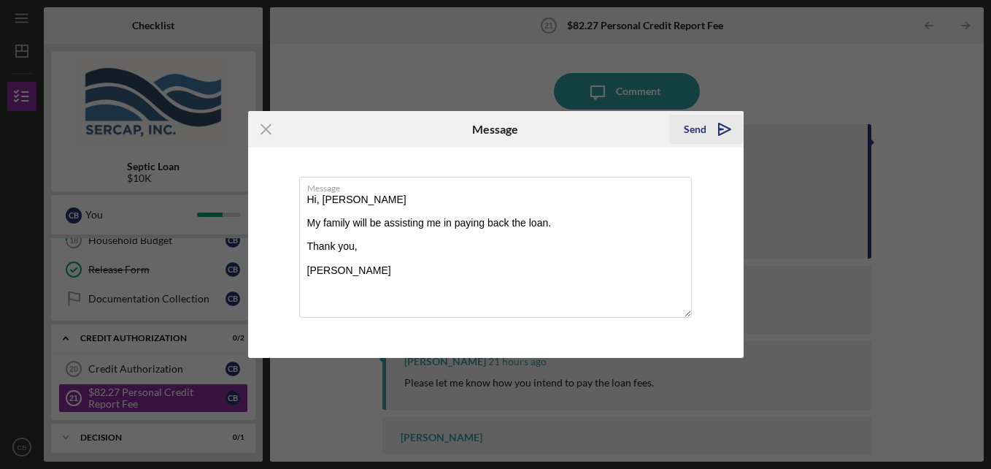
type textarea "Hi, [PERSON_NAME] My family will be assisting me in paying back the loan. Thank…"
click at [701, 126] on div "Send" at bounding box center [695, 129] width 23 height 29
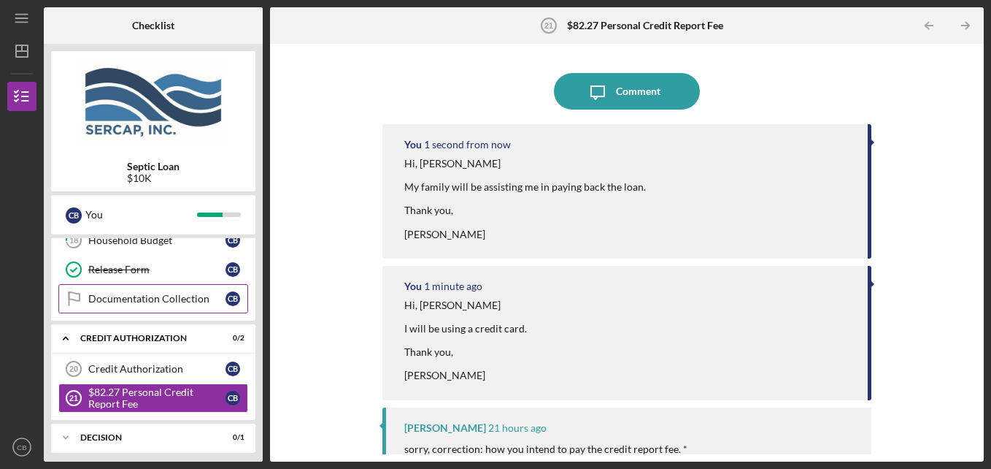
click at [157, 296] on div "Documentation Collection" at bounding box center [156, 299] width 137 height 12
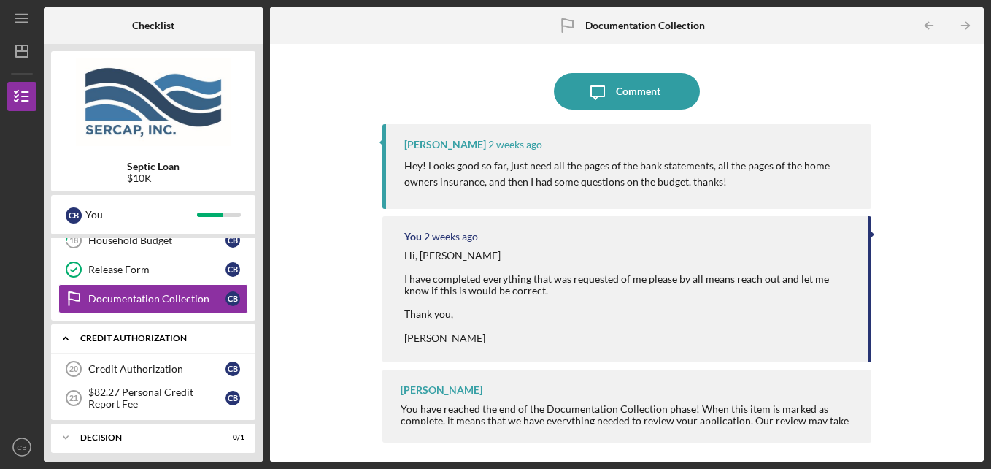
click at [144, 339] on div "CREDIT AUTHORIZATION" at bounding box center [158, 338] width 157 height 9
click at [149, 339] on div "CREDIT AUTHORIZATION" at bounding box center [158, 338] width 157 height 9
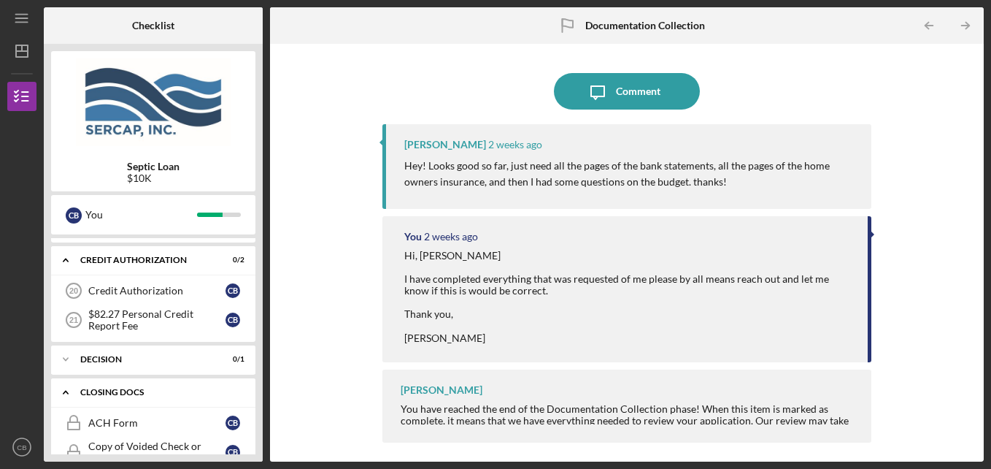
scroll to position [809, 0]
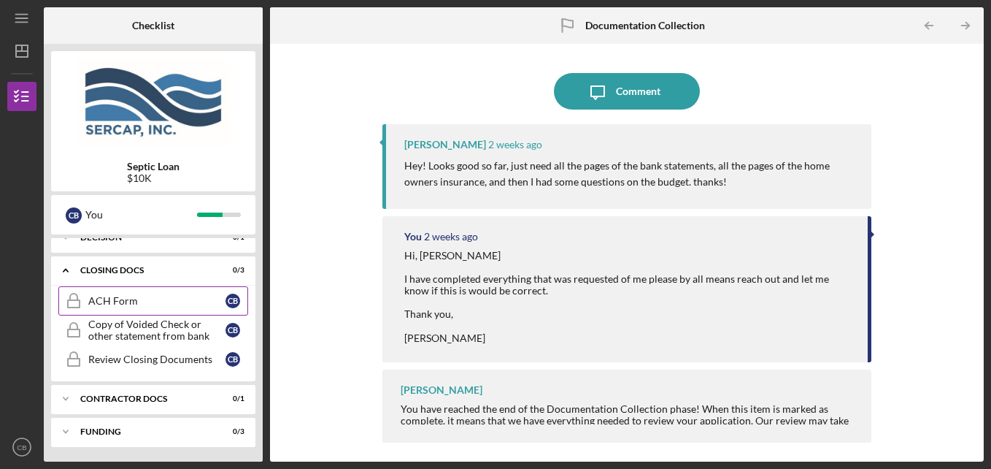
click at [122, 296] on div "ACH Form" at bounding box center [156, 301] width 137 height 12
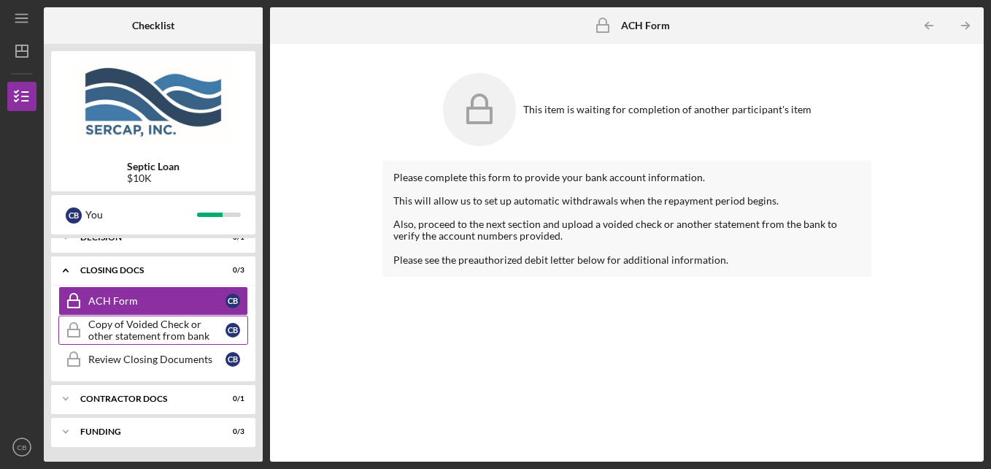
click at [115, 326] on div "Copy of Voided Check or other statement from bank" at bounding box center [156, 329] width 137 height 23
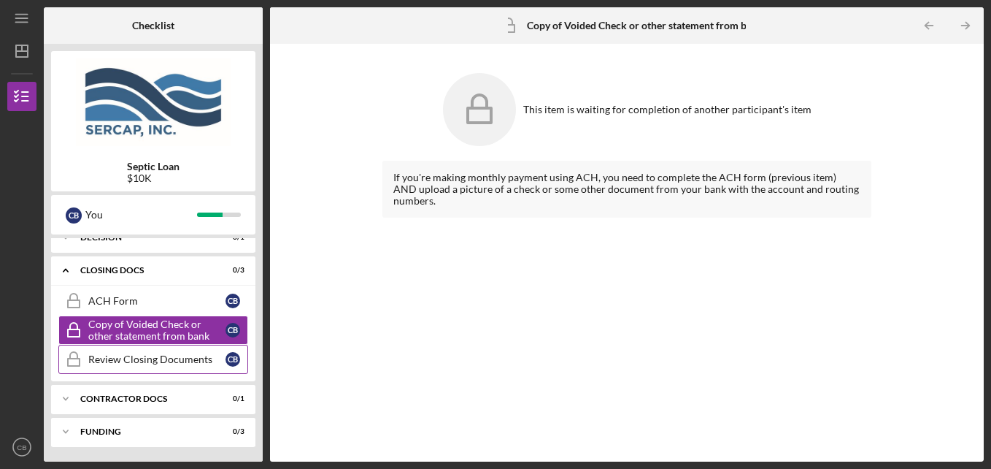
click at [152, 360] on div "Review Closing Documents" at bounding box center [156, 359] width 137 height 12
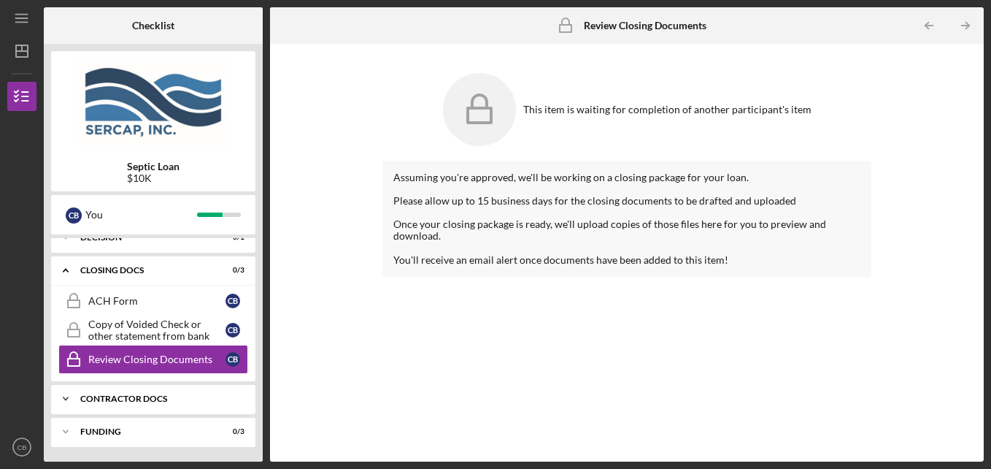
click at [133, 397] on div "Contractor Docs" at bounding box center [158, 398] width 157 height 9
click at [147, 392] on div "Icon/Expander Contractor Docs 0 / 1" at bounding box center [153, 399] width 204 height 30
click at [107, 431] on div "Funding" at bounding box center [158, 431] width 157 height 9
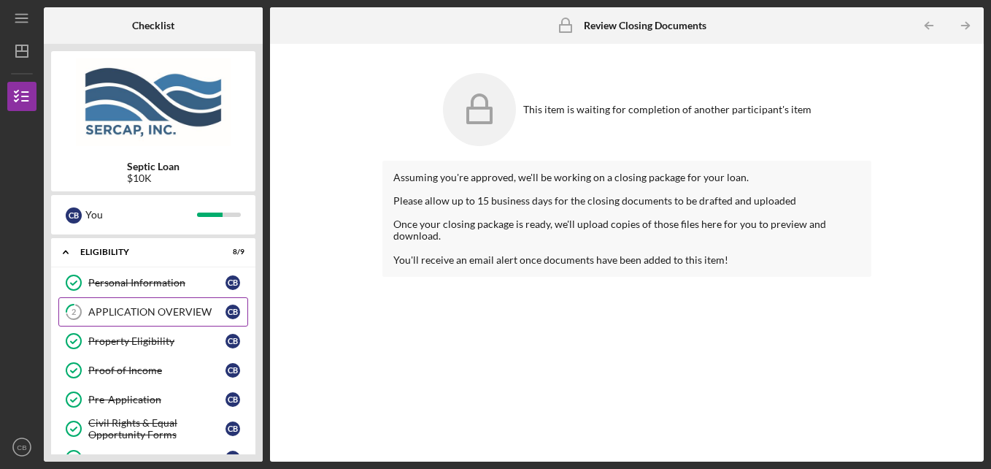
click at [136, 308] on div "APPLICATION OVERVIEW" at bounding box center [156, 312] width 137 height 12
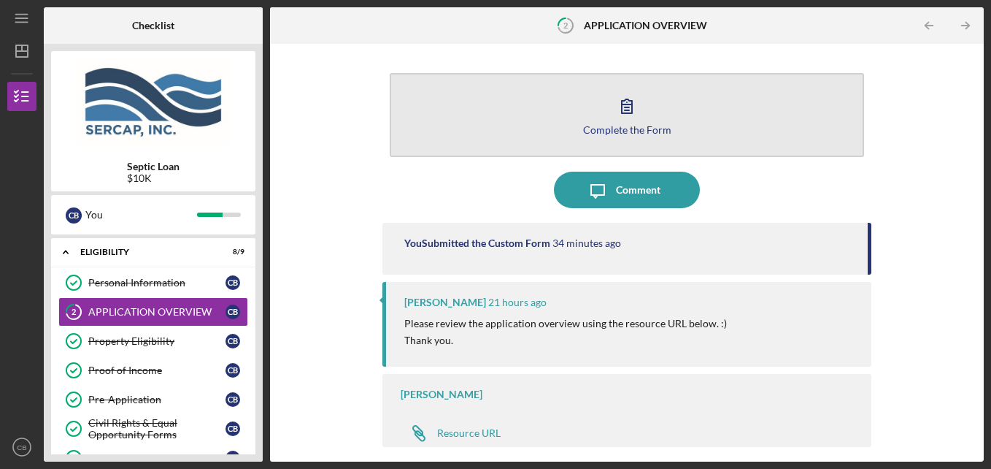
click at [629, 118] on icon "button" at bounding box center [627, 106] width 37 height 37
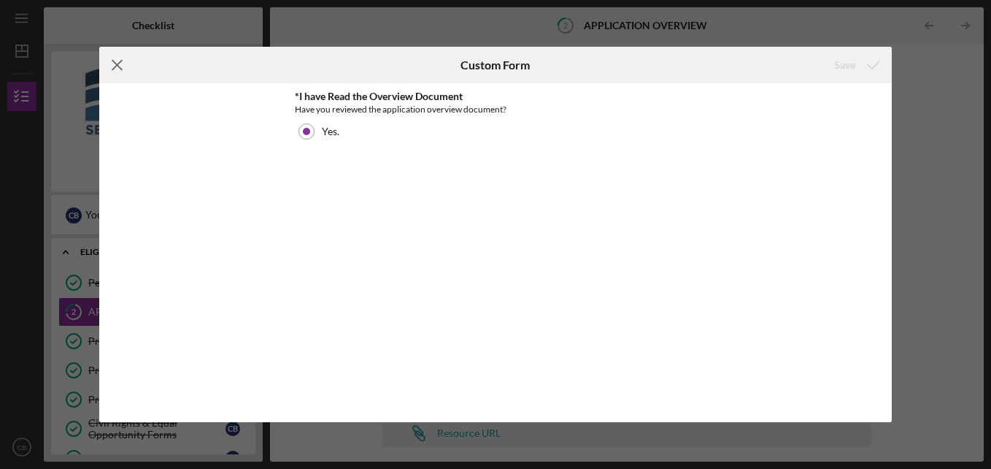
click at [118, 64] on icon "Icon/Menu Close" at bounding box center [117, 65] width 37 height 37
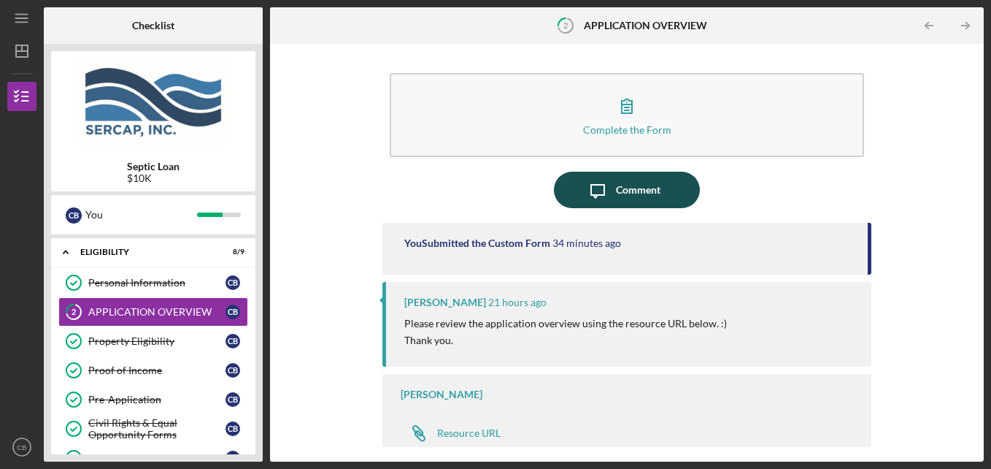
click at [626, 193] on div "Comment" at bounding box center [638, 190] width 45 height 37
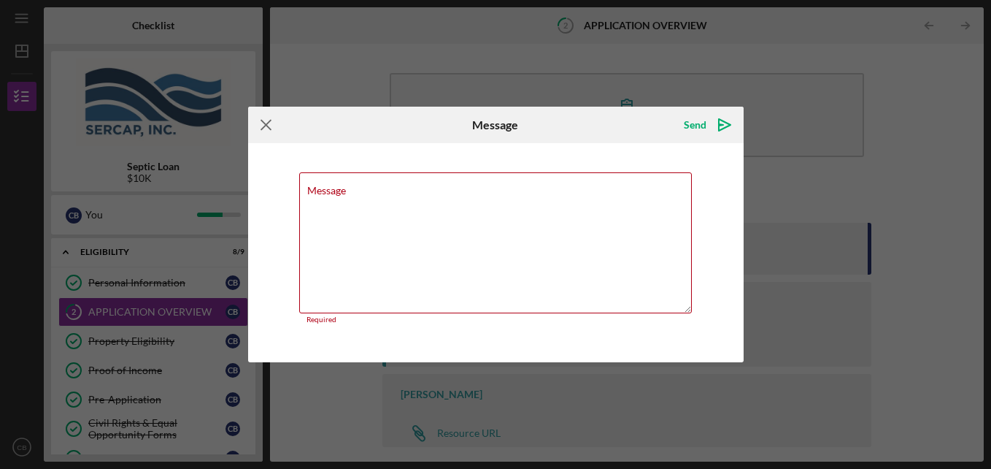
click at [273, 126] on icon "Icon/Menu Close" at bounding box center [266, 125] width 37 height 37
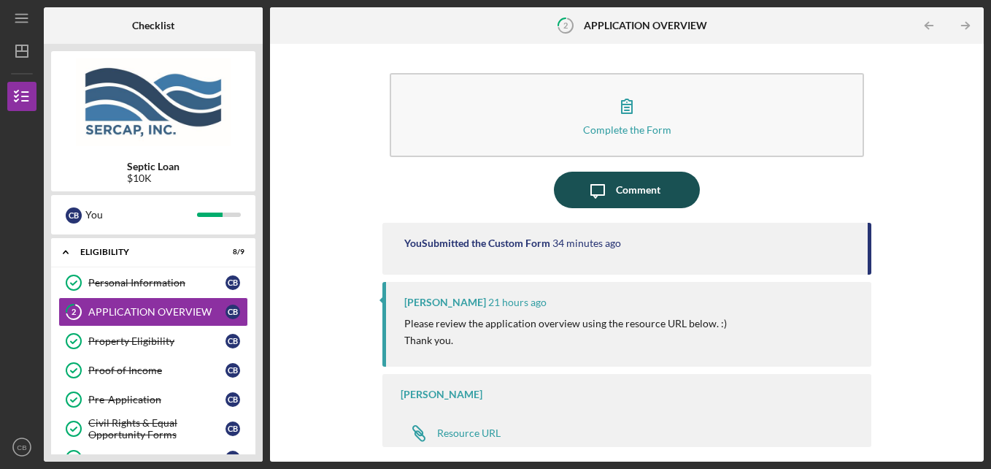
click at [634, 189] on div "Comment" at bounding box center [638, 190] width 45 height 37
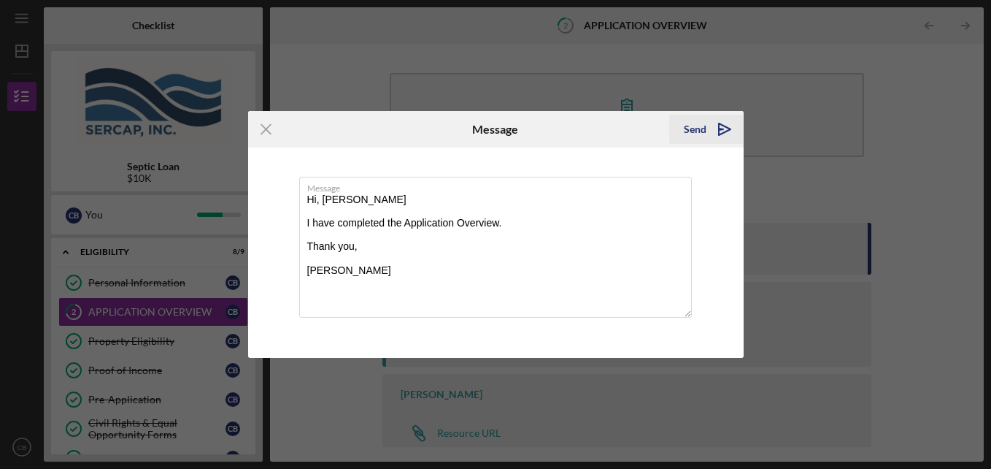
type textarea "Hi, [PERSON_NAME] I have completed the Application Overview. Thank you, [PERSON…"
click at [705, 131] on div "Send" at bounding box center [695, 129] width 23 height 29
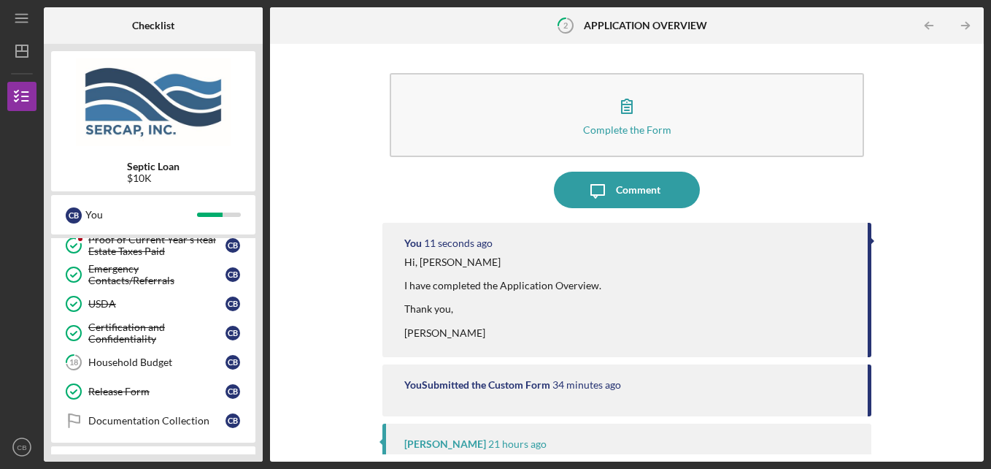
scroll to position [608, 0]
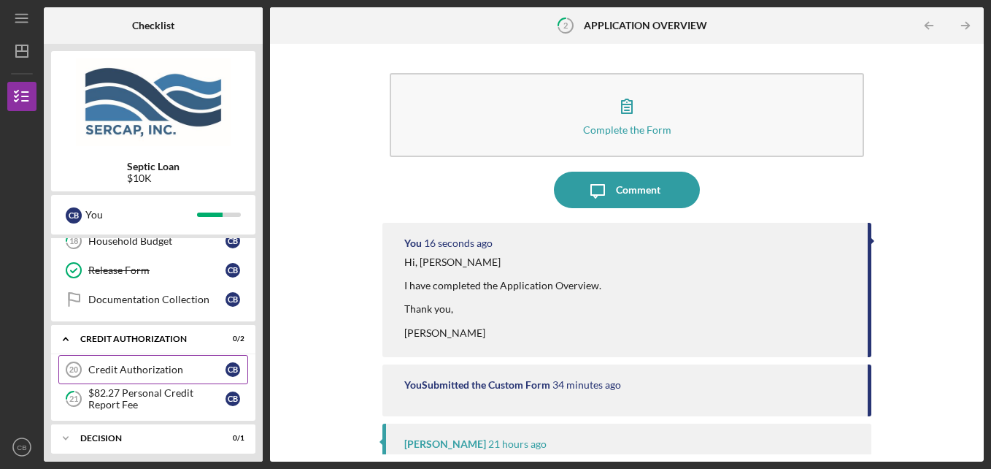
click at [151, 368] on div "Credit Authorization" at bounding box center [156, 370] width 137 height 12
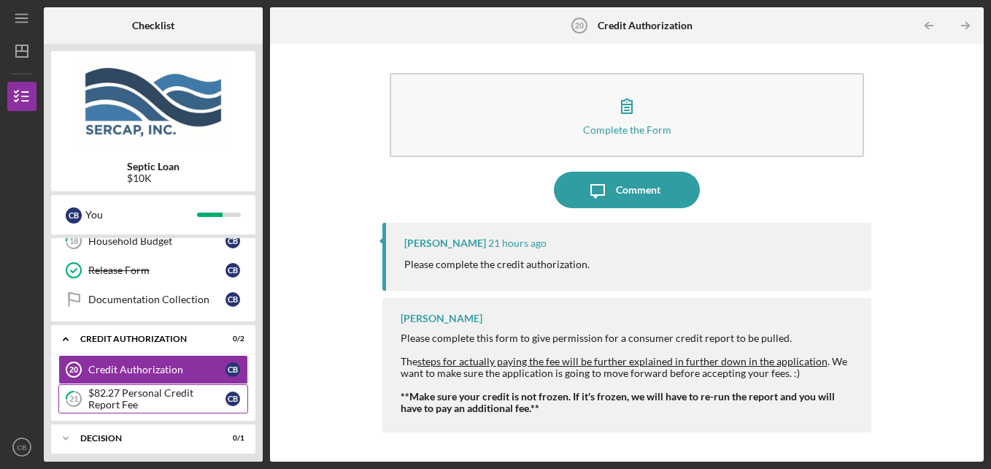
click at [161, 394] on div "$82.27 Personal Credit Report Fee" at bounding box center [156, 398] width 137 height 23
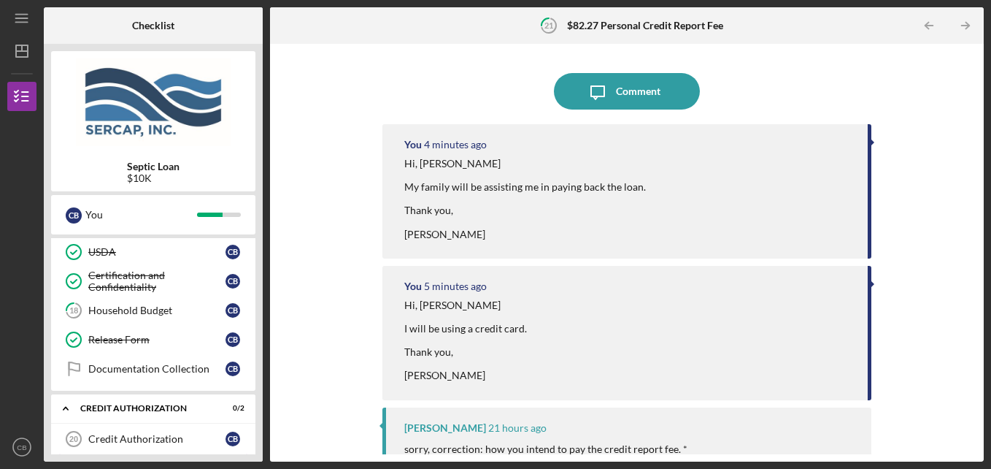
scroll to position [608, 0]
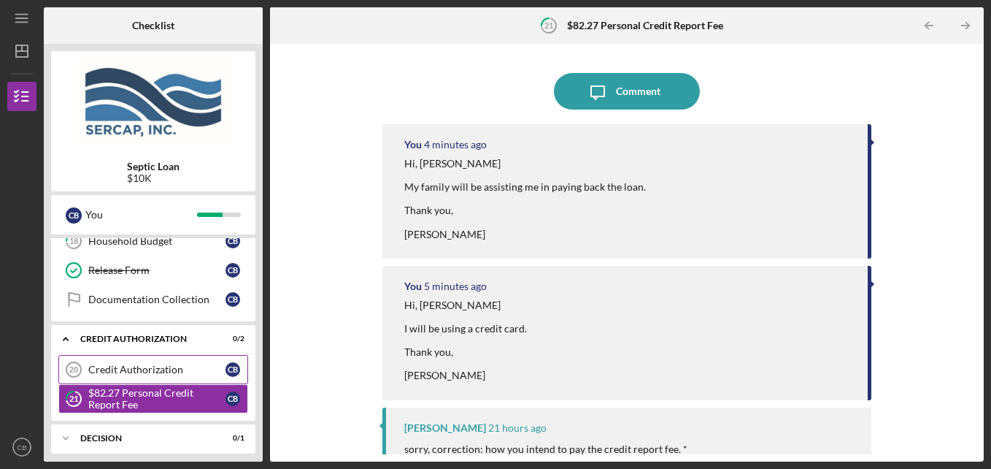
click at [147, 367] on div "Credit Authorization" at bounding box center [156, 370] width 137 height 12
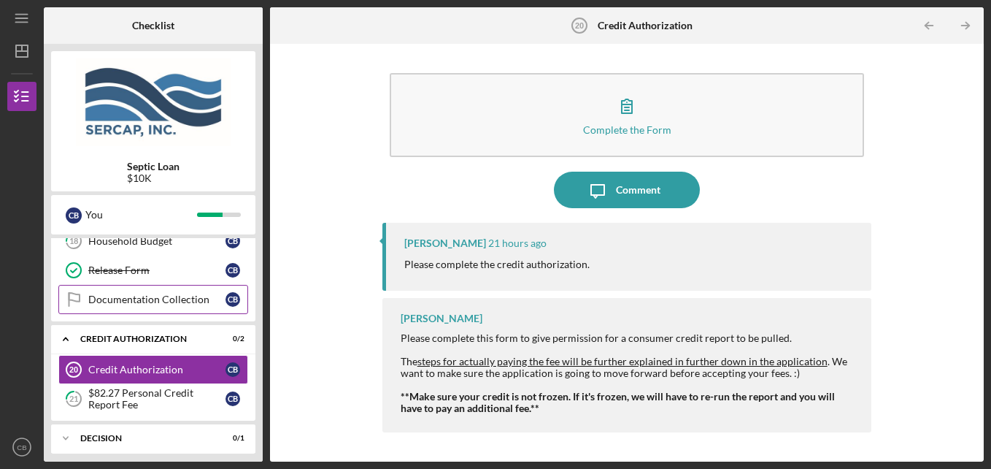
click at [153, 303] on div "Documentation Collection" at bounding box center [156, 299] width 137 height 12
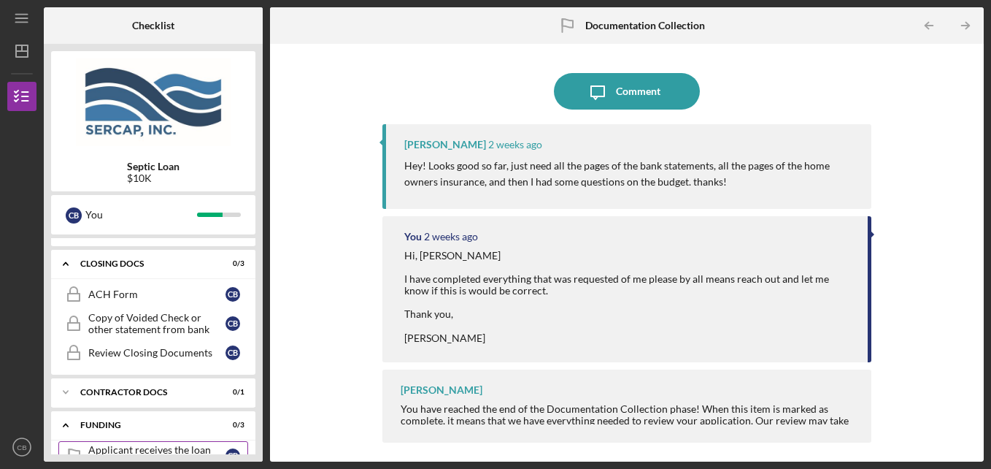
scroll to position [783, 0]
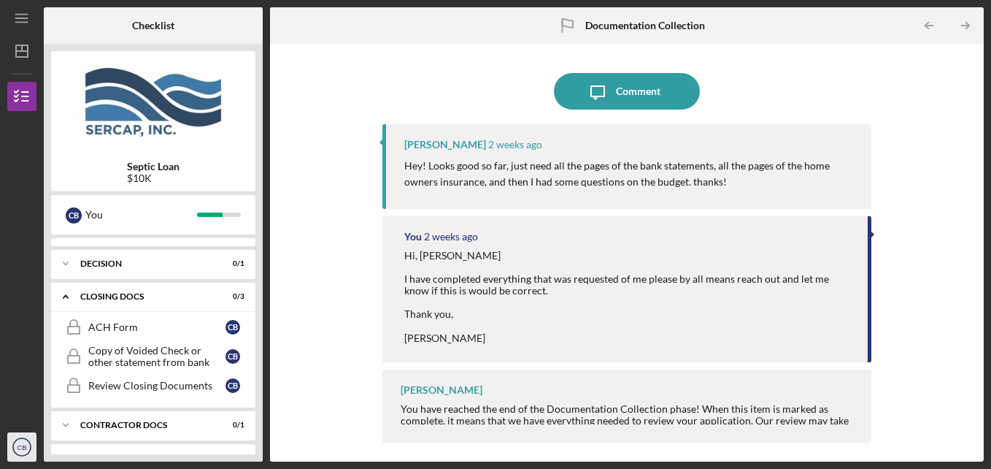
click at [22, 448] on text "CB" at bounding box center [21, 447] width 9 height 8
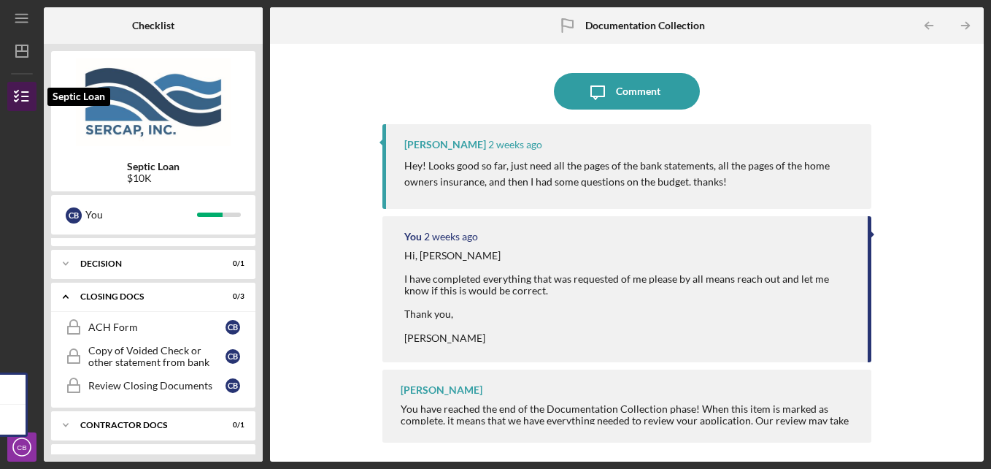
click at [21, 95] on icon "button" at bounding box center [22, 96] width 37 height 37
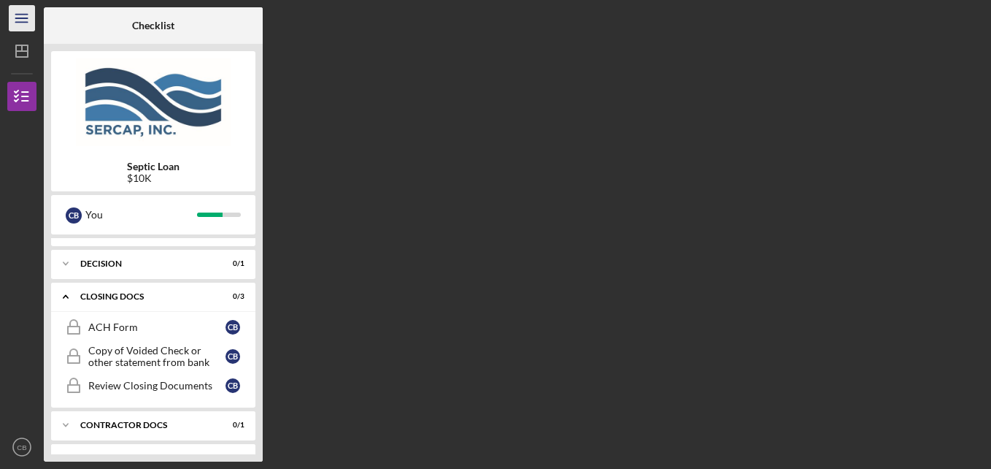
click at [27, 21] on icon "Icon/Menu" at bounding box center [22, 18] width 33 height 33
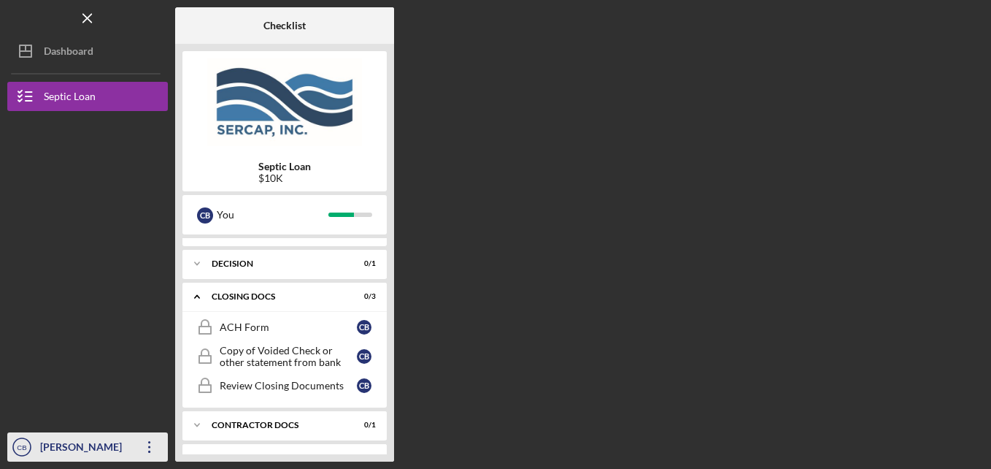
click at [57, 444] on div "[PERSON_NAME]" at bounding box center [84, 448] width 95 height 33
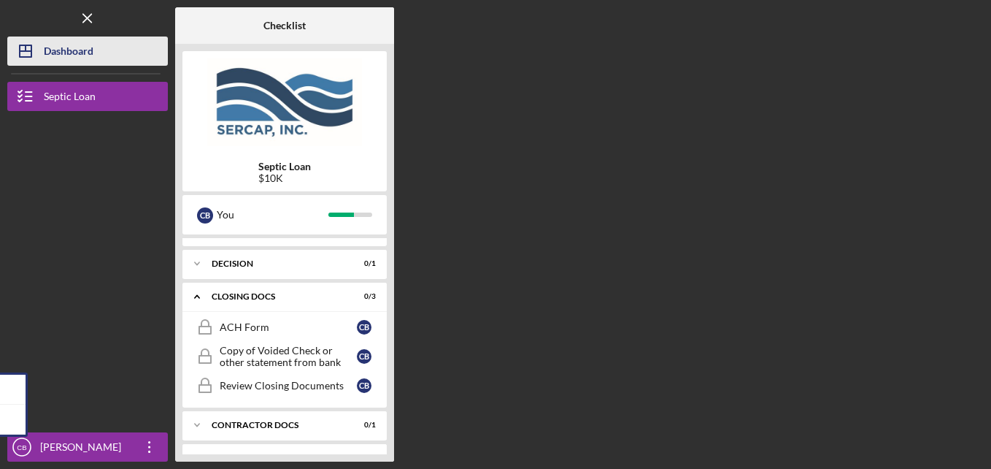
click at [66, 53] on div "Dashboard" at bounding box center [69, 53] width 50 height 33
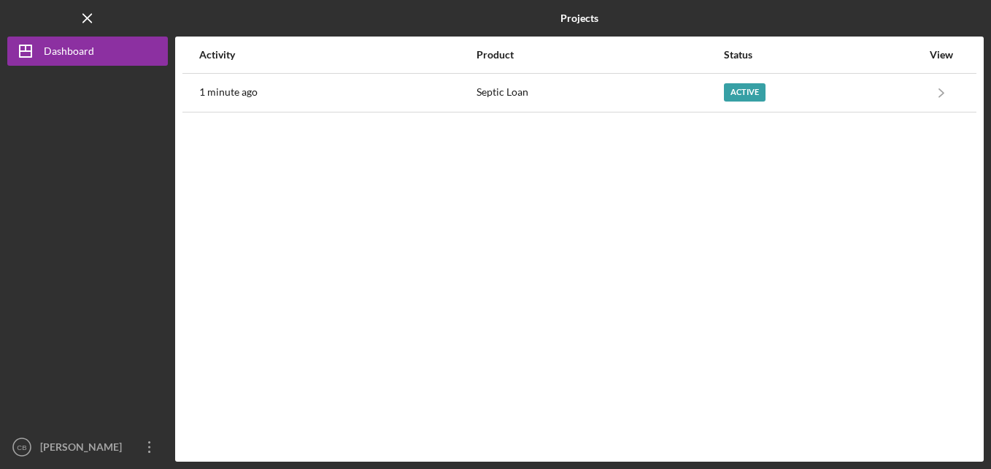
click at [99, 157] on div at bounding box center [87, 249] width 161 height 366
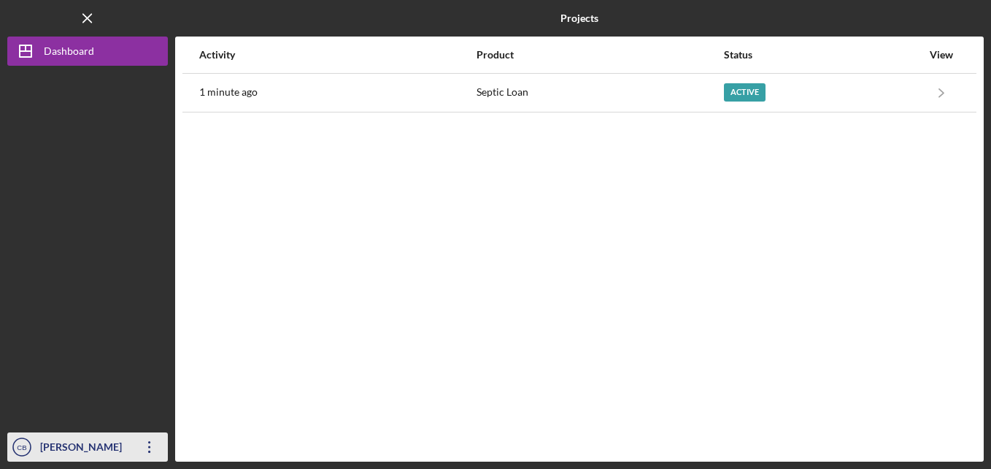
click at [66, 449] on div "[PERSON_NAME]" at bounding box center [84, 448] width 95 height 33
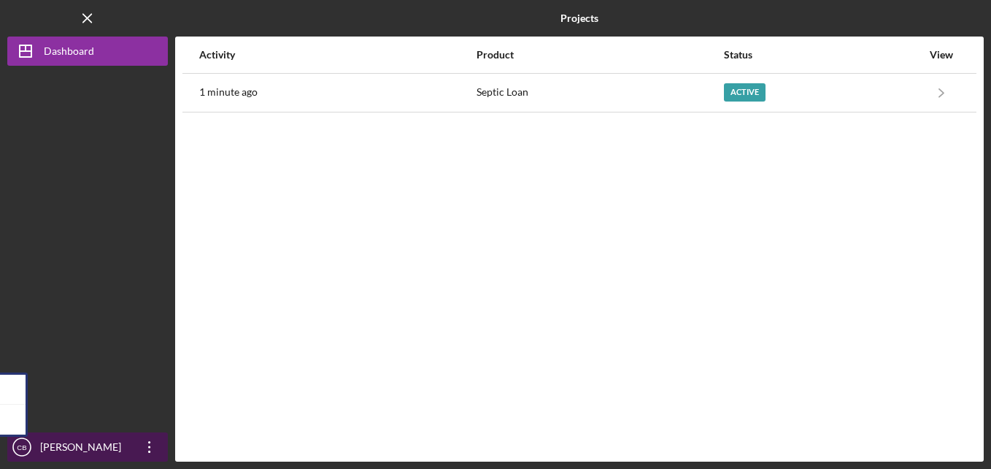
click at [153, 447] on icon "Icon/Overflow" at bounding box center [149, 447] width 37 height 37
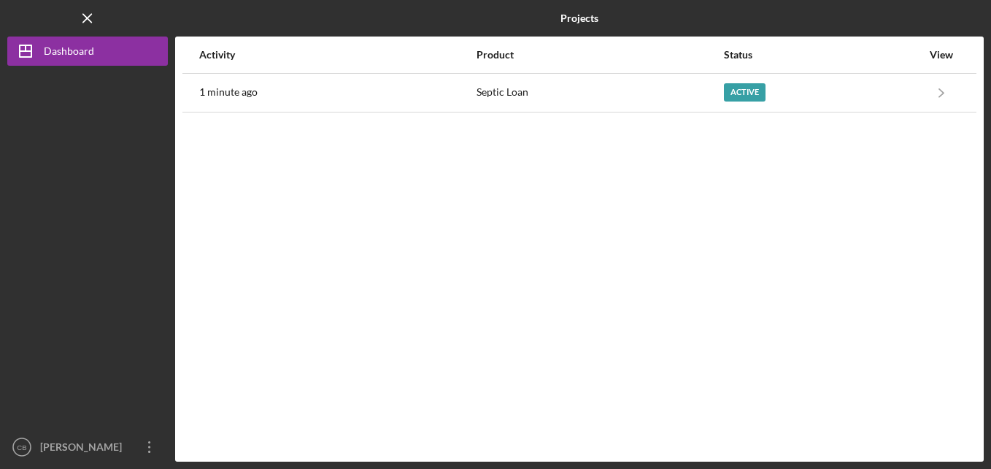
click at [90, 261] on div at bounding box center [87, 249] width 161 height 366
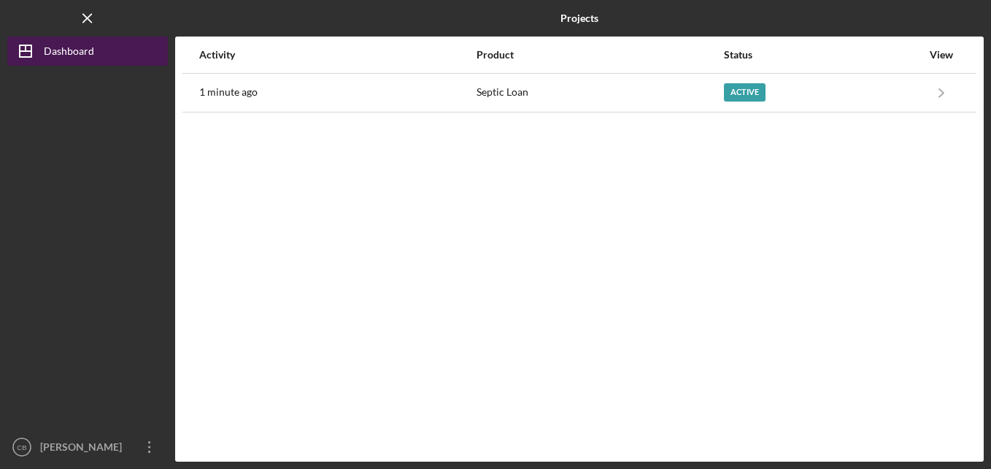
click at [58, 58] on div "Dashboard" at bounding box center [69, 53] width 50 height 33
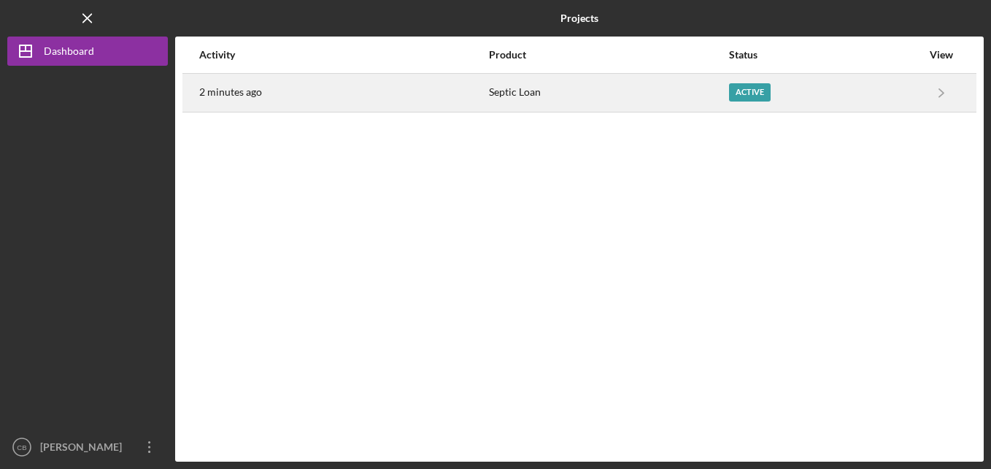
click at [747, 96] on div "Active" at bounding box center [750, 92] width 42 height 18
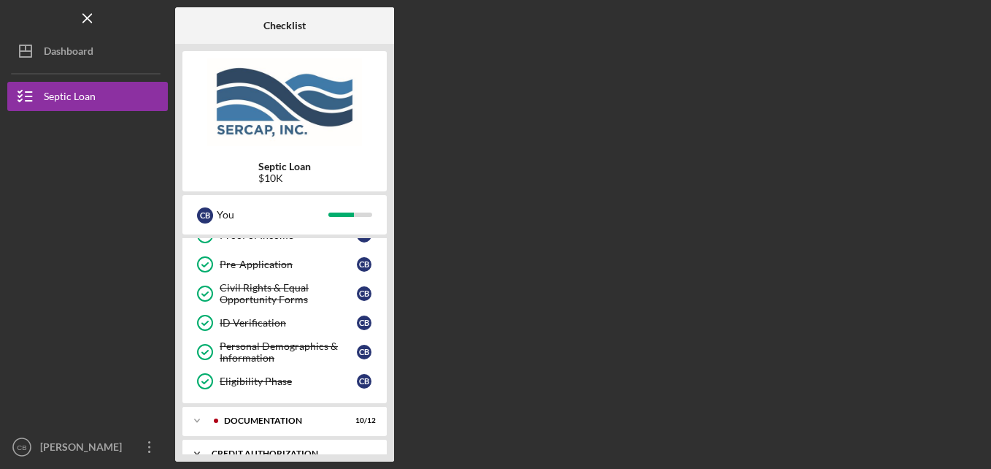
scroll to position [288, 0]
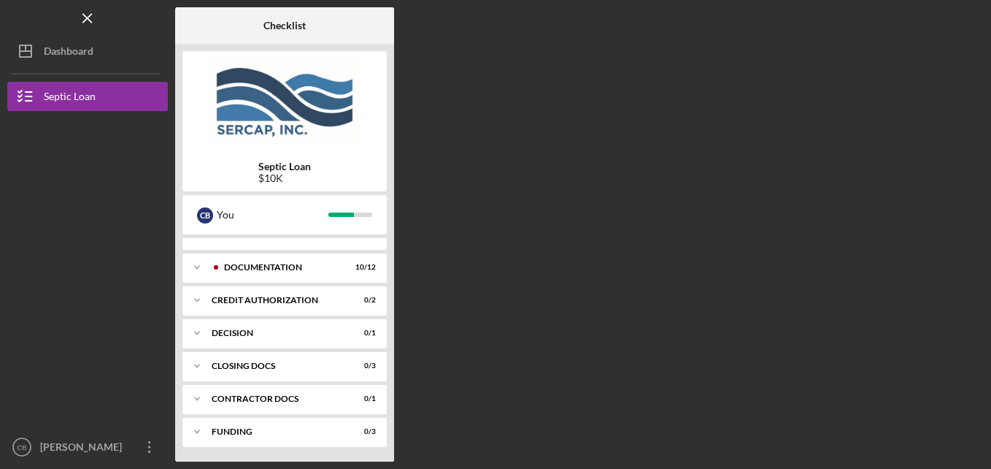
click at [39, 220] on div at bounding box center [87, 191] width 161 height 161
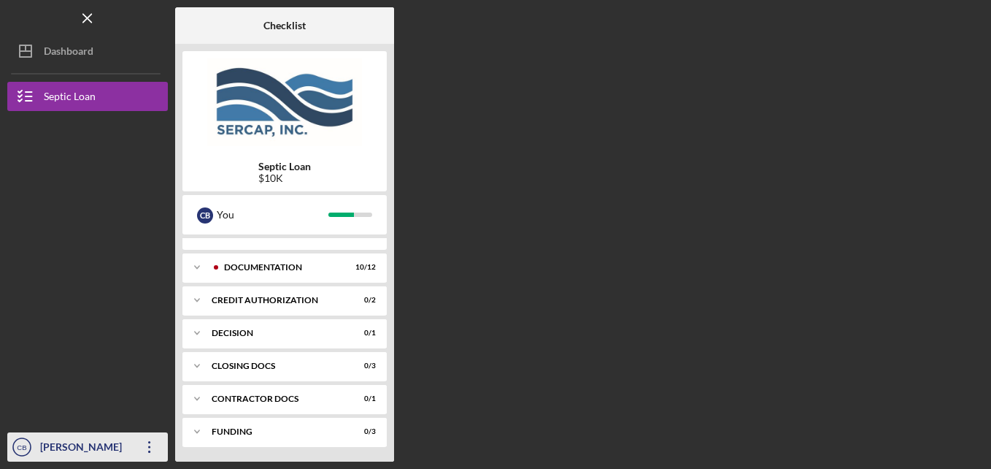
click at [59, 448] on div "[PERSON_NAME]" at bounding box center [84, 448] width 95 height 33
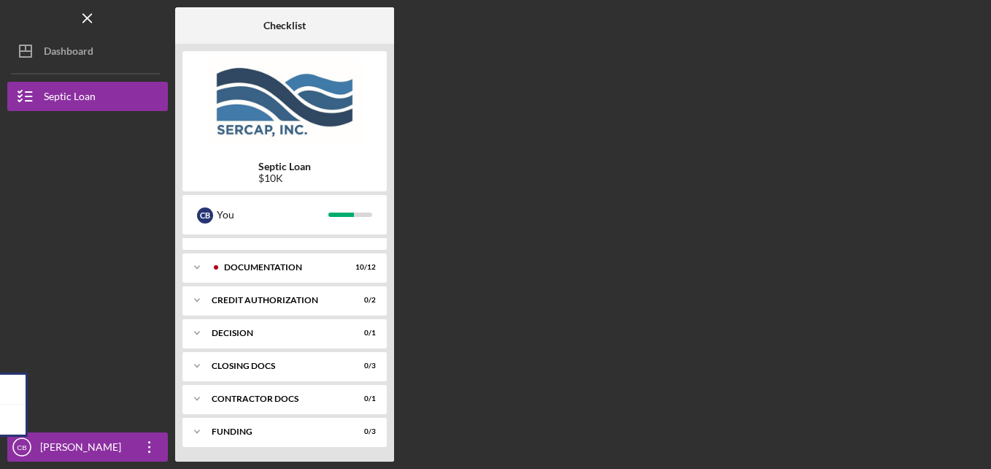
click at [84, 204] on div at bounding box center [87, 191] width 161 height 161
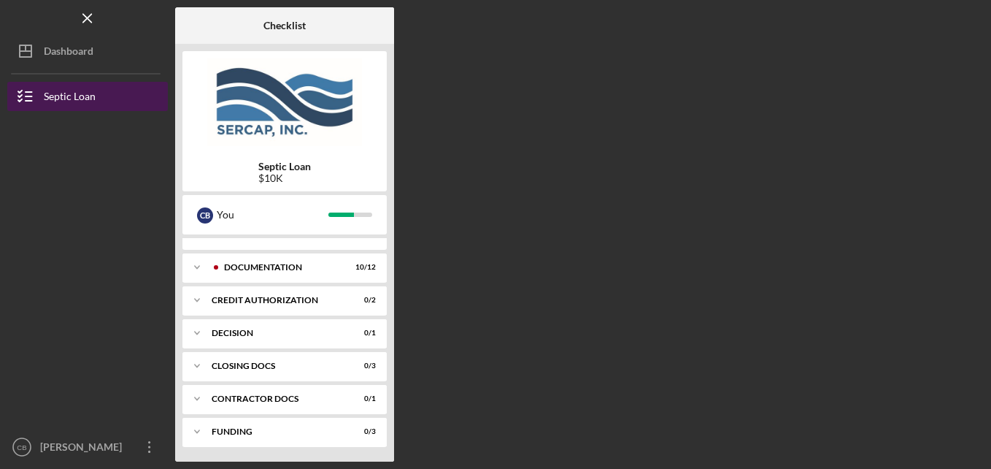
click at [24, 97] on icon "button" at bounding box center [25, 96] width 37 height 37
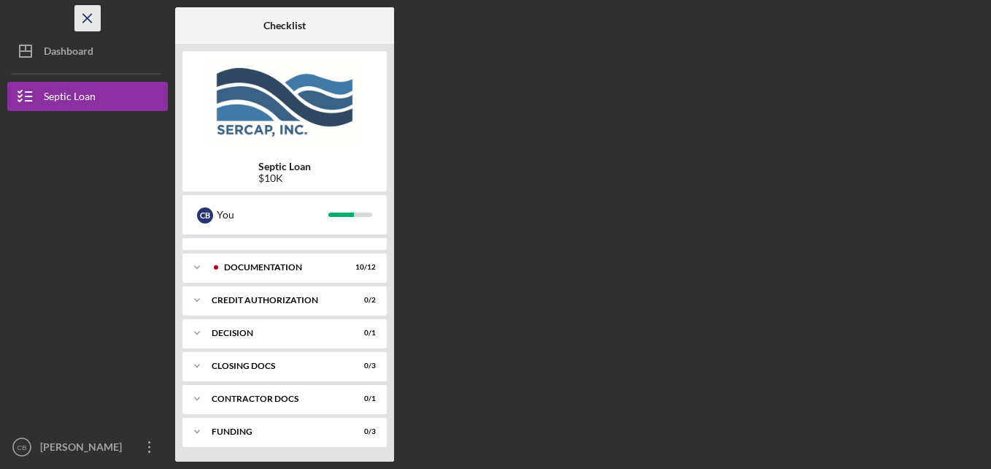
click at [86, 11] on icon "Icon/Menu Close" at bounding box center [88, 18] width 33 height 33
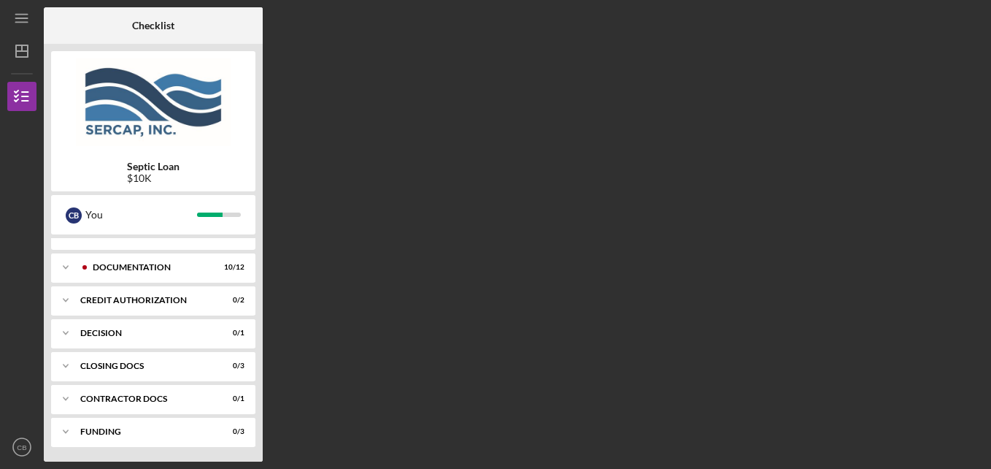
click at [551, 236] on div "Checklist Septic Loan $10K C B You Icon/Expander Eligibility 8 / 9 Personal Inf…" at bounding box center [514, 234] width 940 height 454
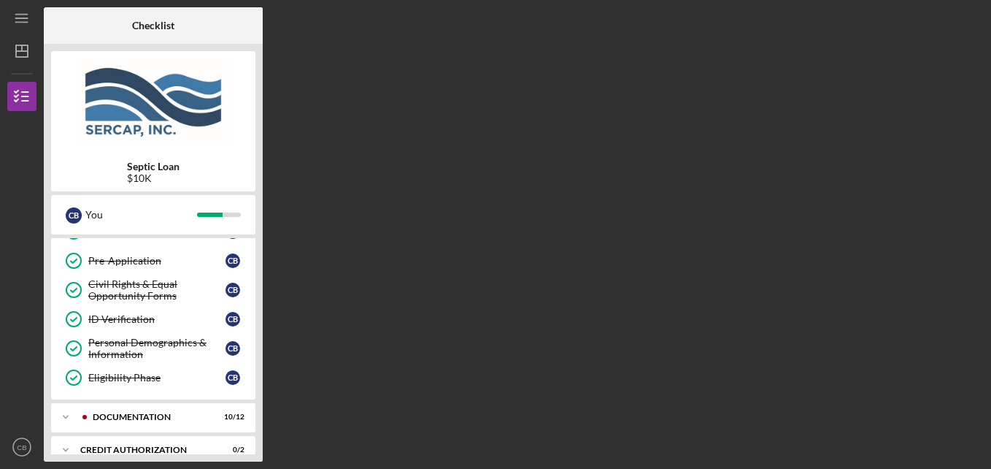
scroll to position [0, 0]
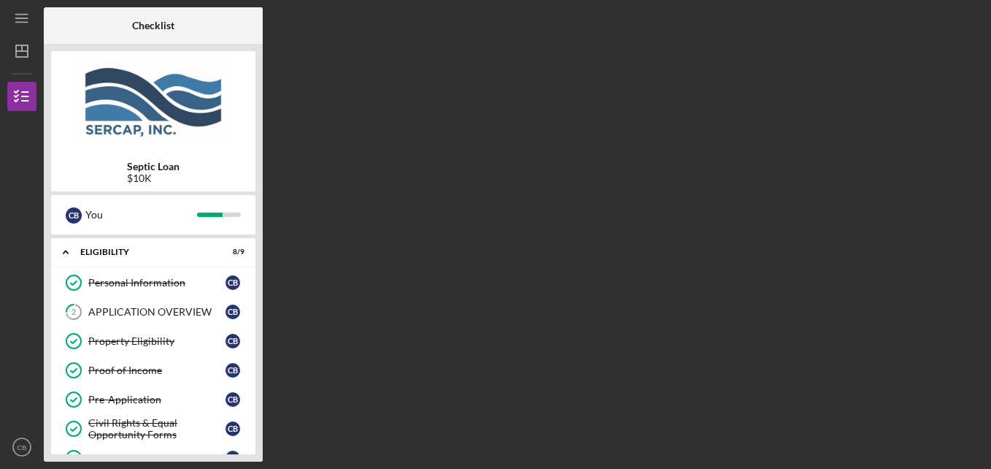
click at [576, 146] on div "Checklist Septic Loan $10K C B You Icon/Expander Eligibility 8 / 9 Personal Inf…" at bounding box center [514, 234] width 940 height 454
click at [513, 218] on div "Checklist Septic Loan $10K C B You Icon/Expander Eligibility 8 / 9 Personal Inf…" at bounding box center [514, 234] width 940 height 454
click at [16, 20] on icon "Icon/Menu" at bounding box center [22, 18] width 33 height 33
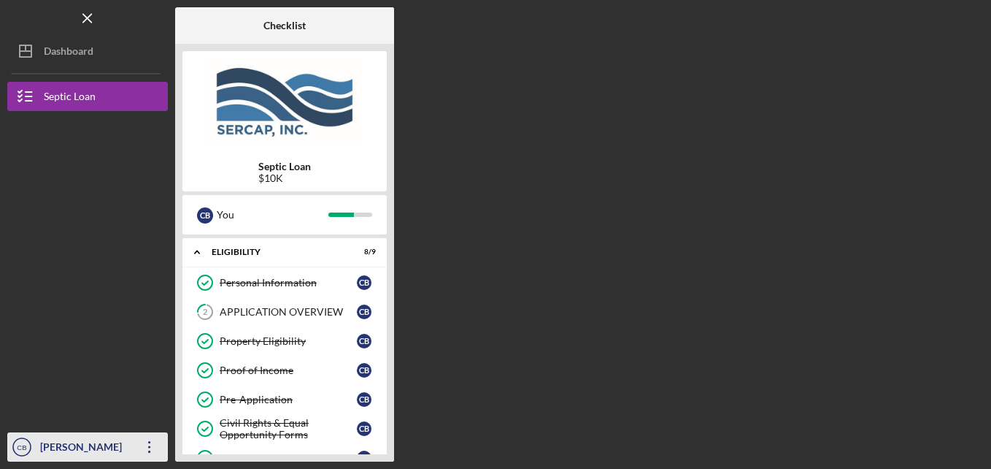
click at [47, 454] on div "[PERSON_NAME]" at bounding box center [84, 448] width 95 height 33
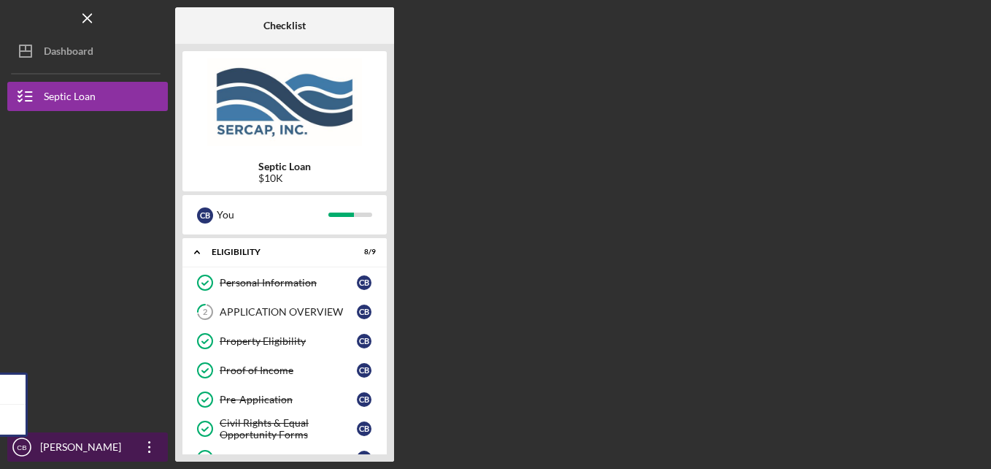
click at [146, 450] on icon "Icon/Overflow" at bounding box center [149, 447] width 37 height 37
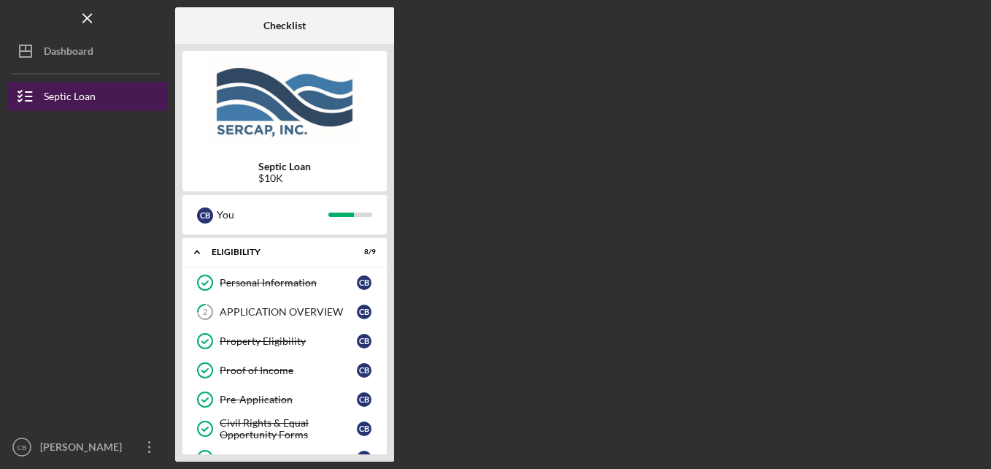
click at [89, 93] on div "Septic Loan" at bounding box center [70, 98] width 52 height 33
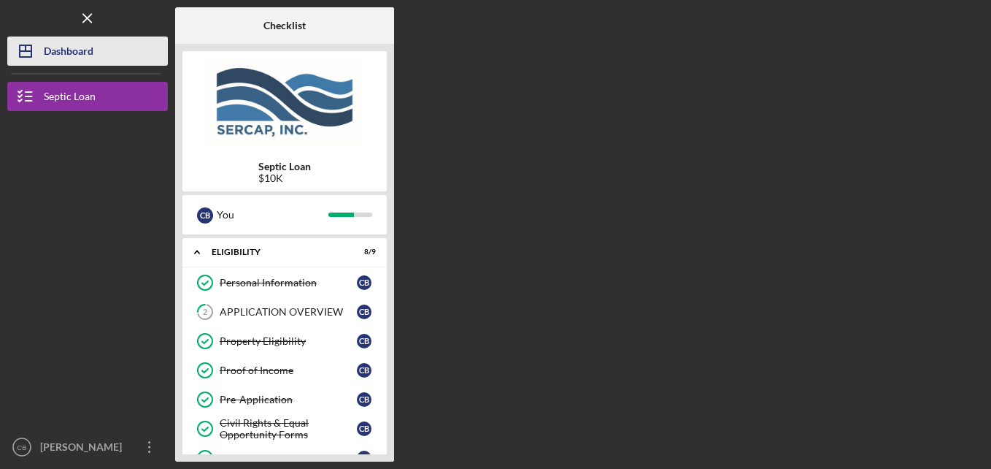
click at [63, 55] on div "Dashboard" at bounding box center [69, 53] width 50 height 33
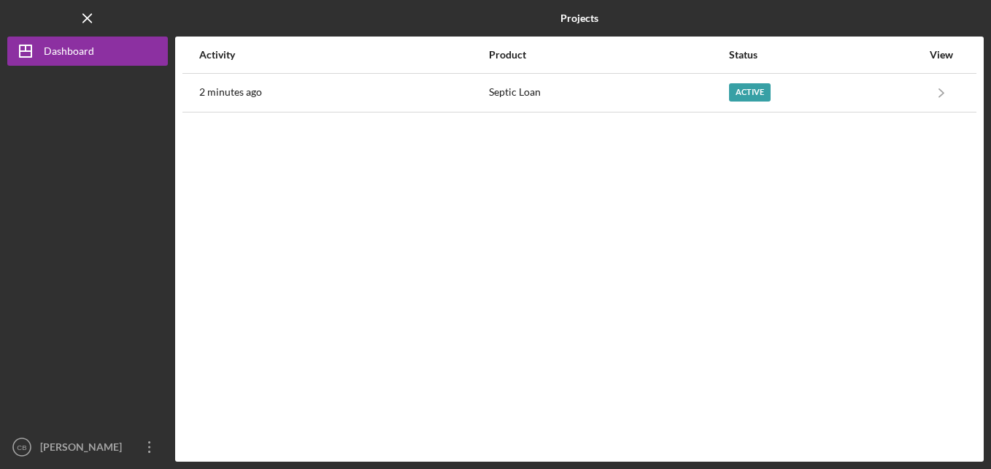
click at [88, 202] on div at bounding box center [87, 249] width 161 height 366
click at [88, 16] on icon "Icon/Menu Close" at bounding box center [88, 18] width 33 height 33
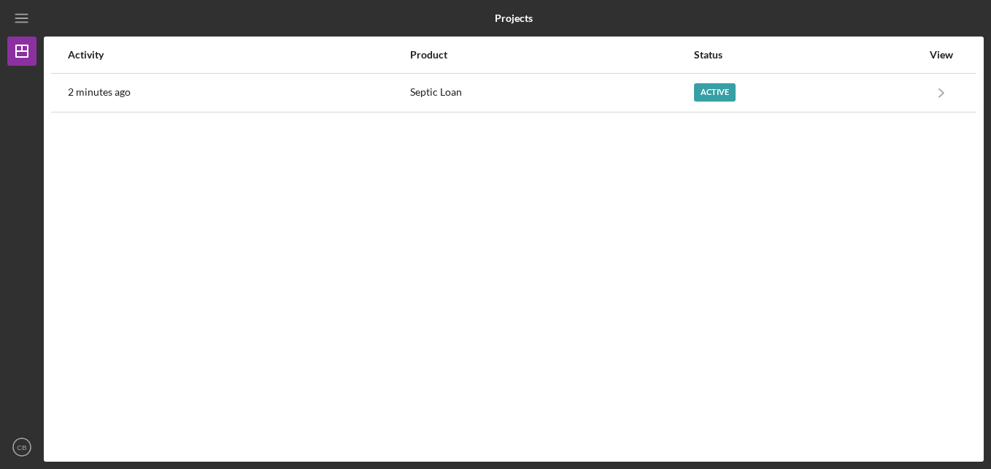
click at [423, 285] on div "Activity Product Status View 2 minutes ago Septic Loan Active Icon/Navigate Sep…" at bounding box center [514, 249] width 940 height 425
click at [29, 448] on icon "CB" at bounding box center [21, 447] width 29 height 37
click at [337, 310] on div "Activity Product Status View 2 minutes ago Septic Loan Active Icon/Navigate Sep…" at bounding box center [514, 249] width 940 height 425
click at [20, 51] on line "button" at bounding box center [22, 51] width 12 height 0
click at [22, 18] on icon "Icon/Menu" at bounding box center [22, 18] width 33 height 33
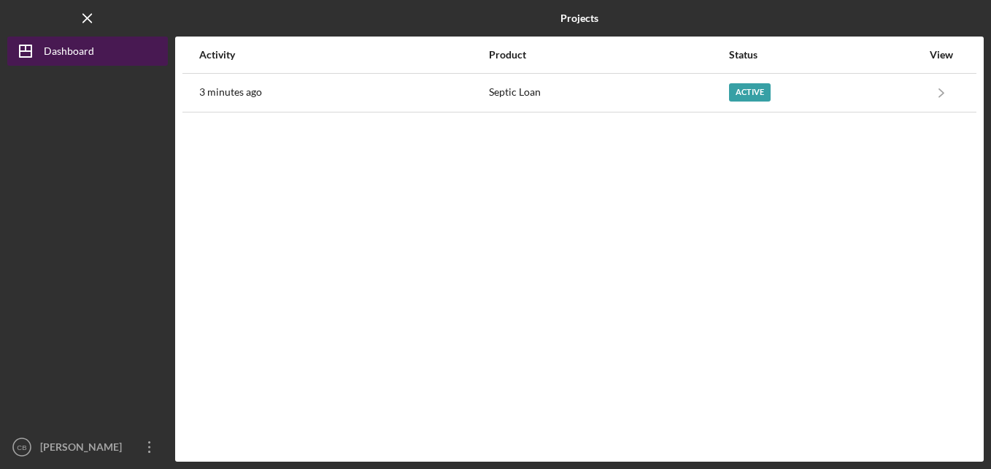
click at [70, 52] on div "Dashboard" at bounding box center [69, 53] width 50 height 33
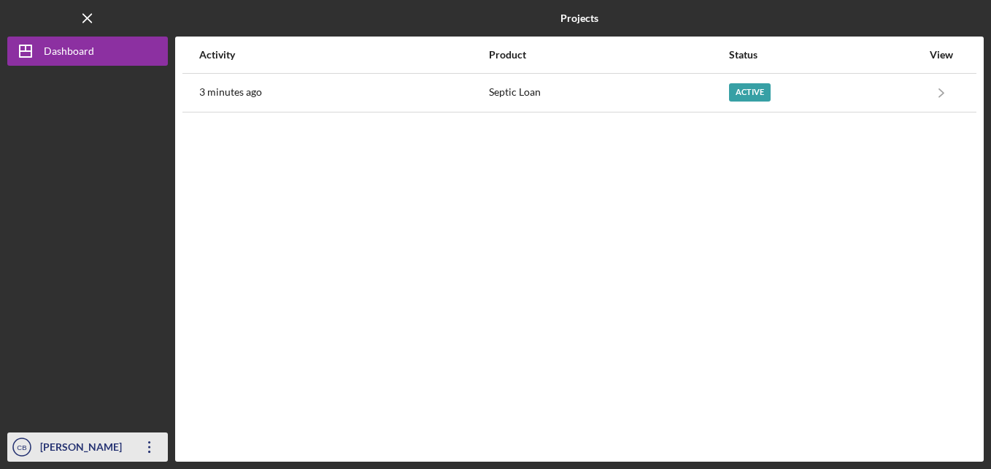
click at [51, 448] on div "[PERSON_NAME]" at bounding box center [84, 448] width 95 height 33
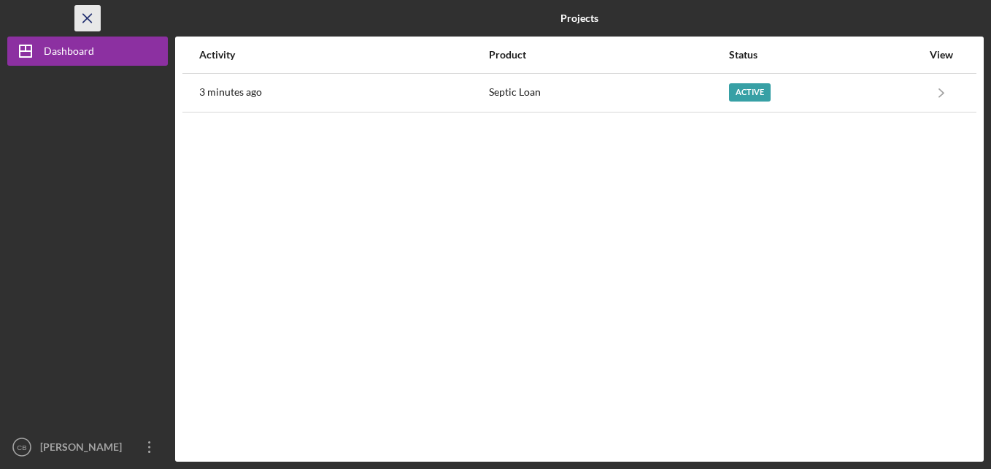
click at [86, 20] on line "button" at bounding box center [87, 18] width 8 height 8
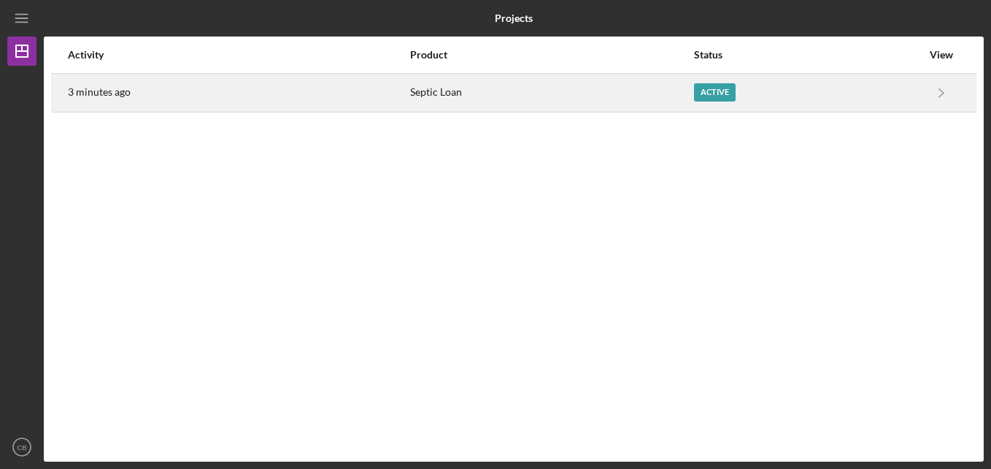
click at [718, 92] on div "Active" at bounding box center [715, 92] width 42 height 18
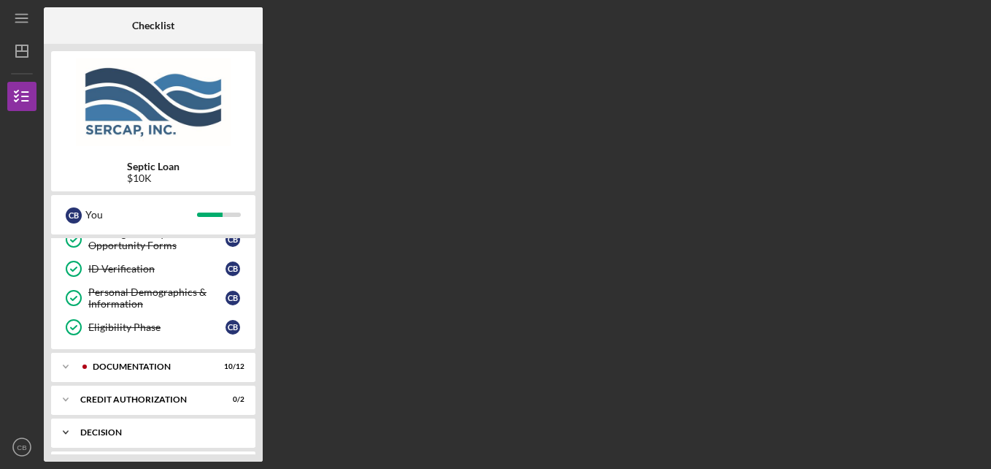
scroll to position [288, 0]
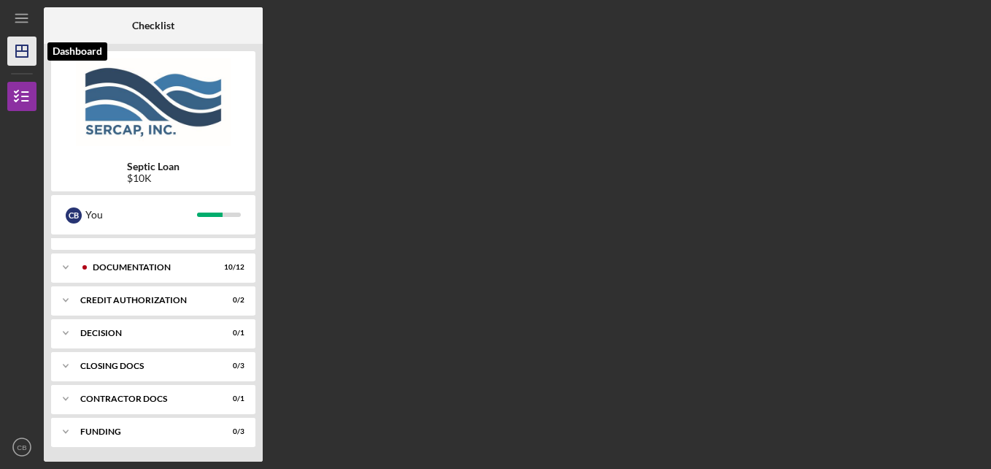
click at [23, 55] on icon "Icon/Dashboard" at bounding box center [22, 51] width 37 height 37
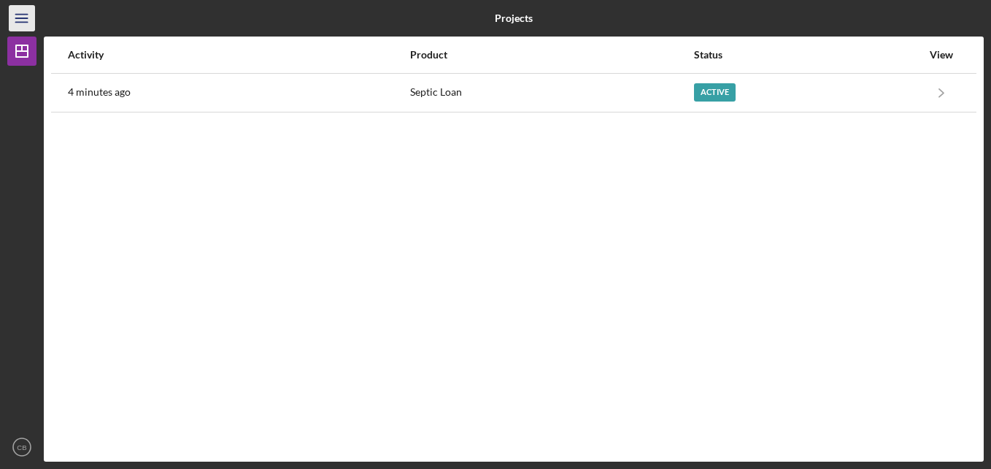
click at [14, 18] on icon "Icon/Menu" at bounding box center [22, 18] width 33 height 33
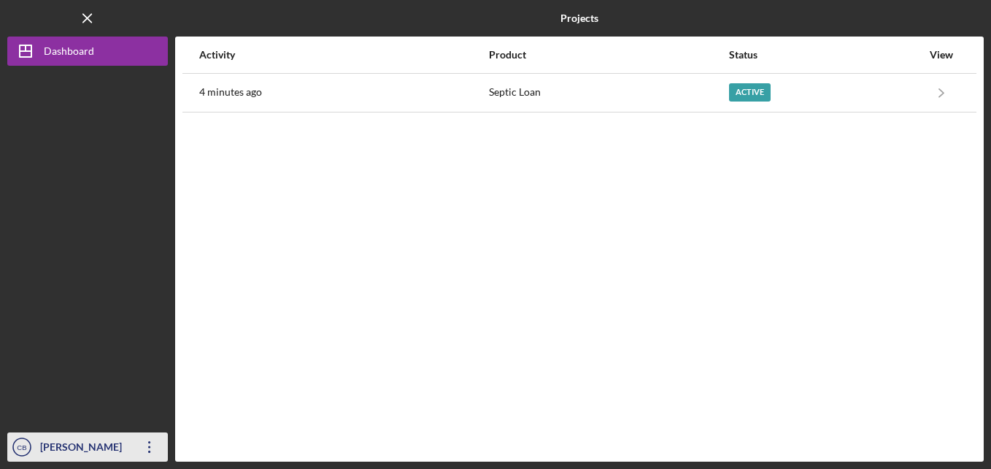
click at [70, 454] on div "[PERSON_NAME]" at bounding box center [84, 448] width 95 height 33
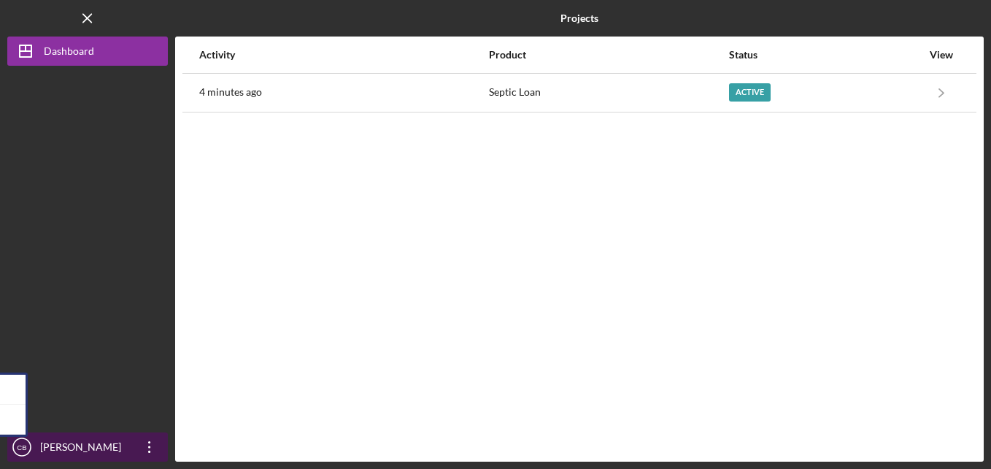
click at [158, 450] on icon "Icon/Overflow" at bounding box center [149, 447] width 37 height 37
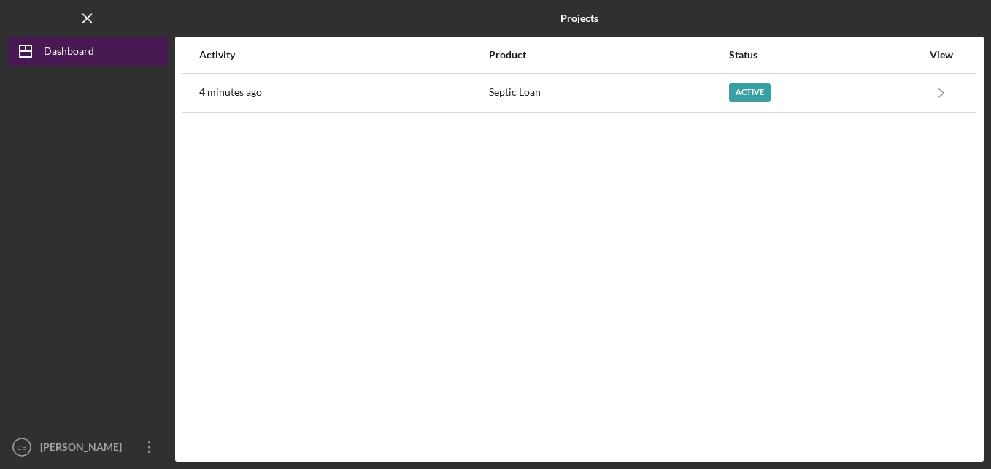
click at [81, 53] on div "Dashboard" at bounding box center [69, 53] width 50 height 33
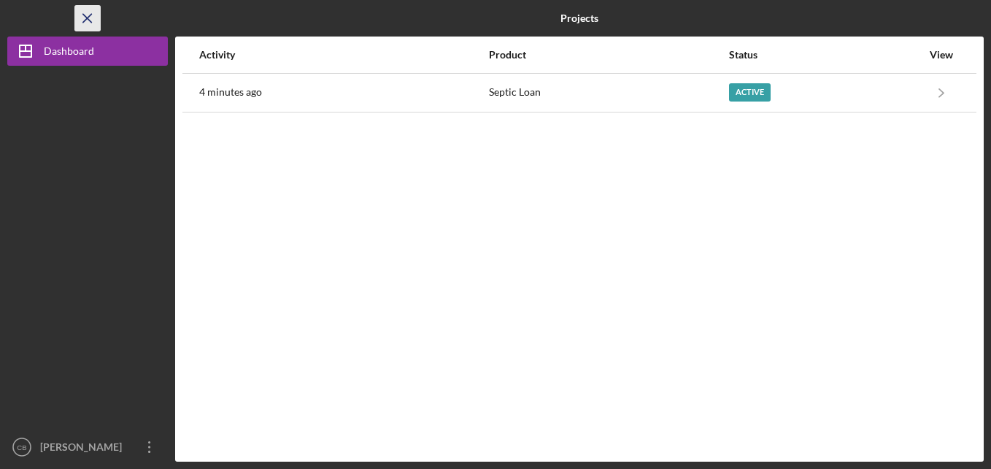
click at [91, 17] on icon "Icon/Menu Close" at bounding box center [88, 18] width 33 height 33
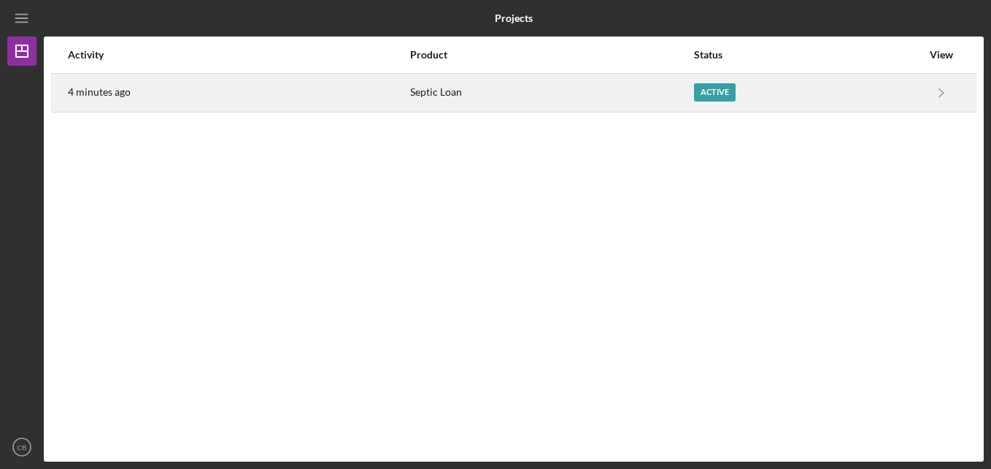
click at [707, 85] on div "Active" at bounding box center [715, 92] width 42 height 18
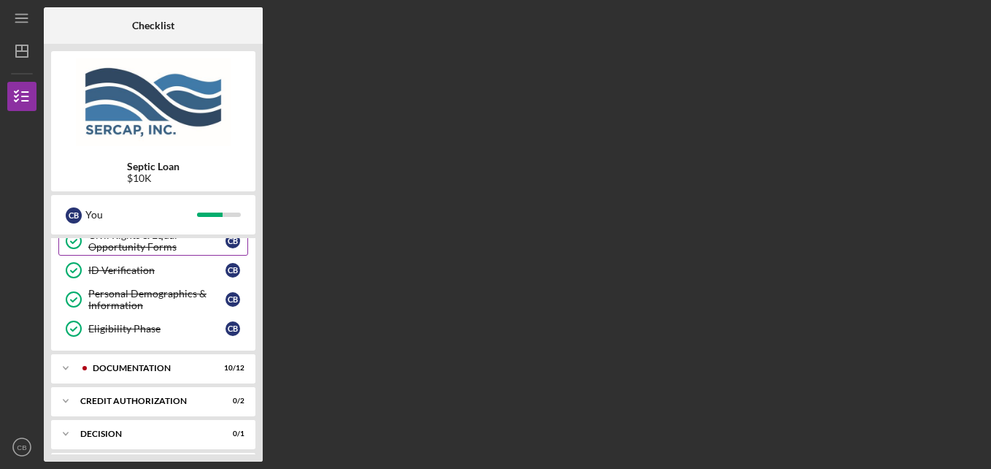
scroll to position [288, 0]
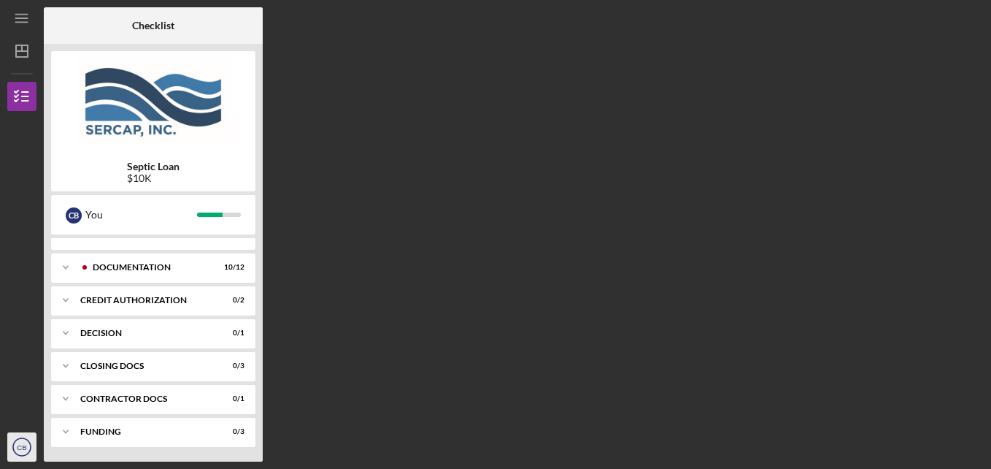
click at [21, 449] on text "CB" at bounding box center [21, 447] width 9 height 8
click at [544, 277] on div "Checklist Septic Loan $10K C B You Icon/Expander Eligibility 8 / 9 Personal Inf…" at bounding box center [514, 234] width 940 height 454
click at [12, 184] on div at bounding box center [21, 191] width 29 height 161
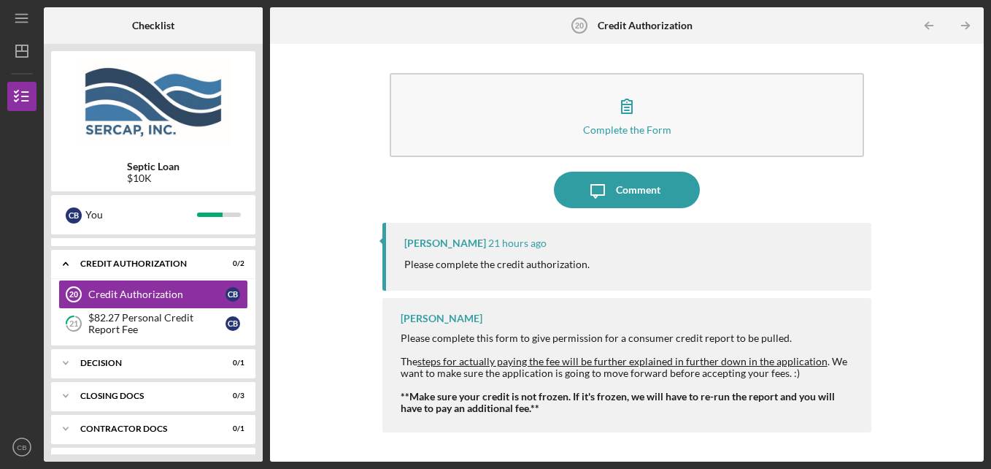
scroll to position [355, 0]
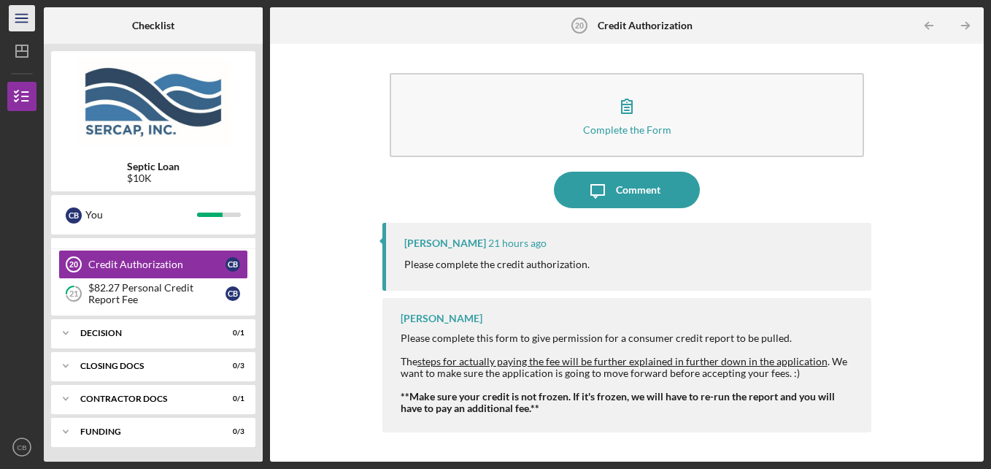
click at [20, 22] on line "button" at bounding box center [21, 22] width 12 height 0
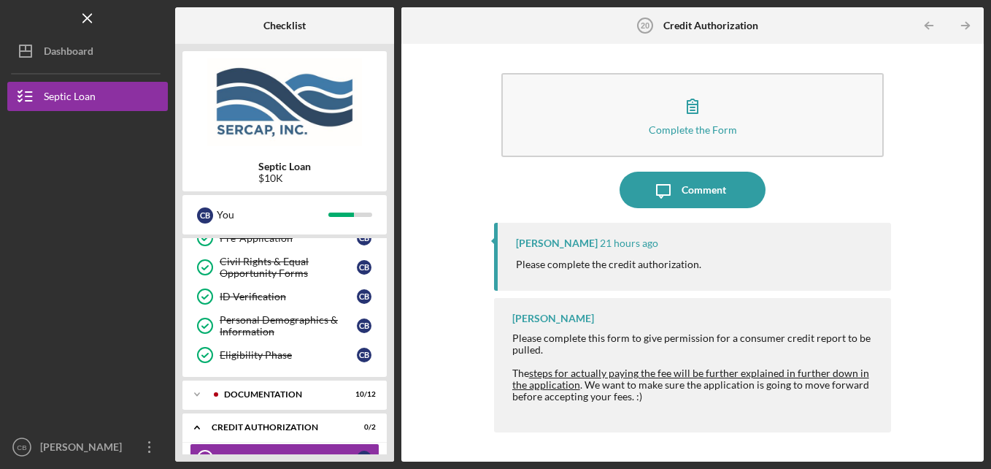
scroll to position [243, 0]
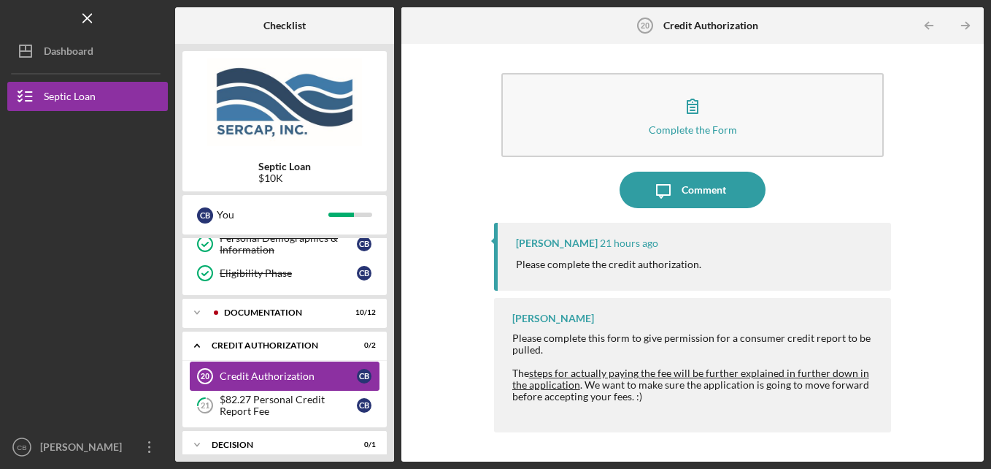
click at [253, 376] on div "Credit Authorization" at bounding box center [288, 376] width 137 height 12
click at [250, 376] on div "Credit Authorization" at bounding box center [288, 376] width 137 height 12
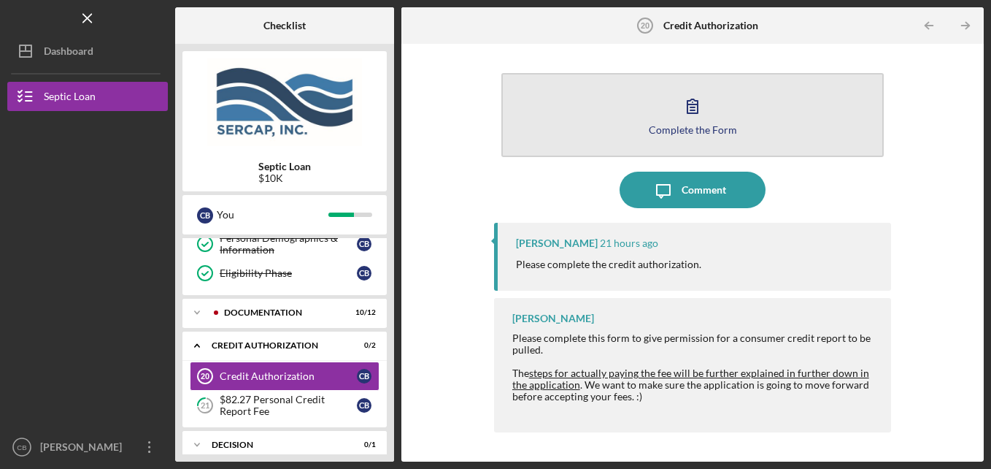
click at [699, 118] on icon "button" at bounding box center [693, 106] width 37 height 37
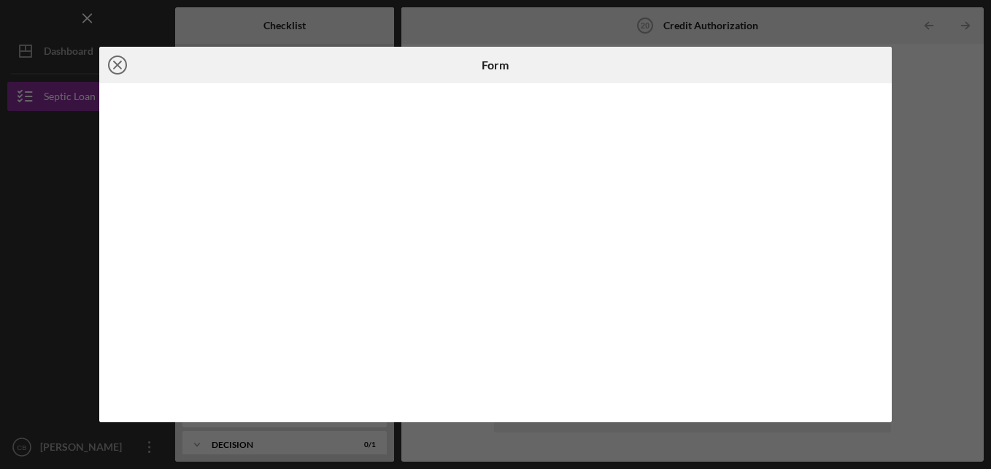
click at [121, 69] on line at bounding box center [117, 64] width 7 height 7
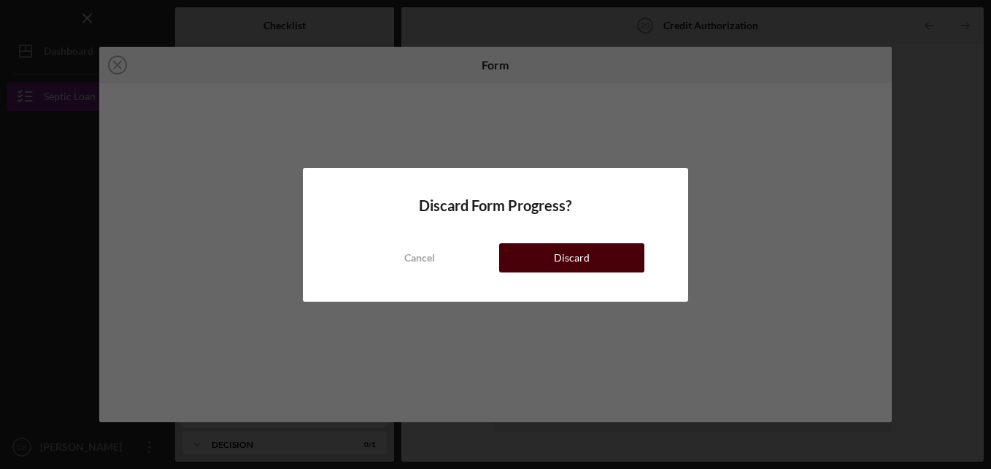
click at [558, 249] on div "Discard" at bounding box center [572, 257] width 36 height 29
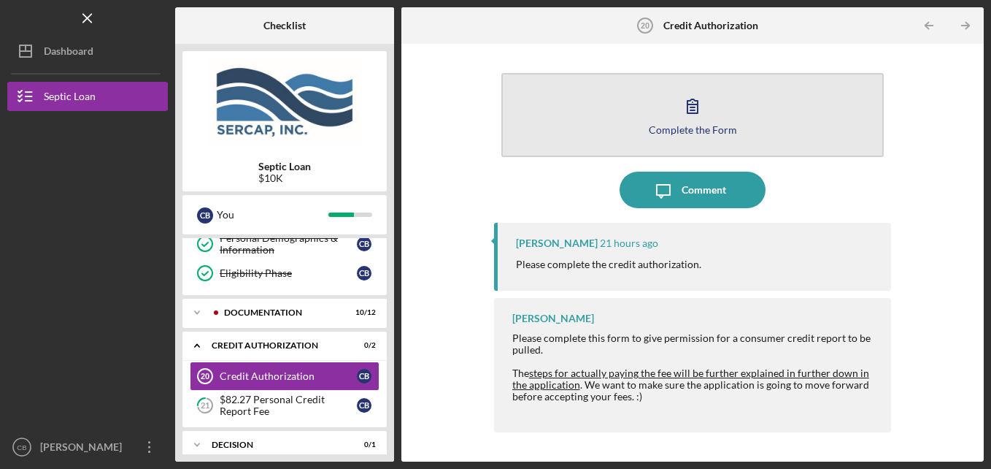
click at [698, 124] on div "Complete the Form" at bounding box center [693, 129] width 88 height 11
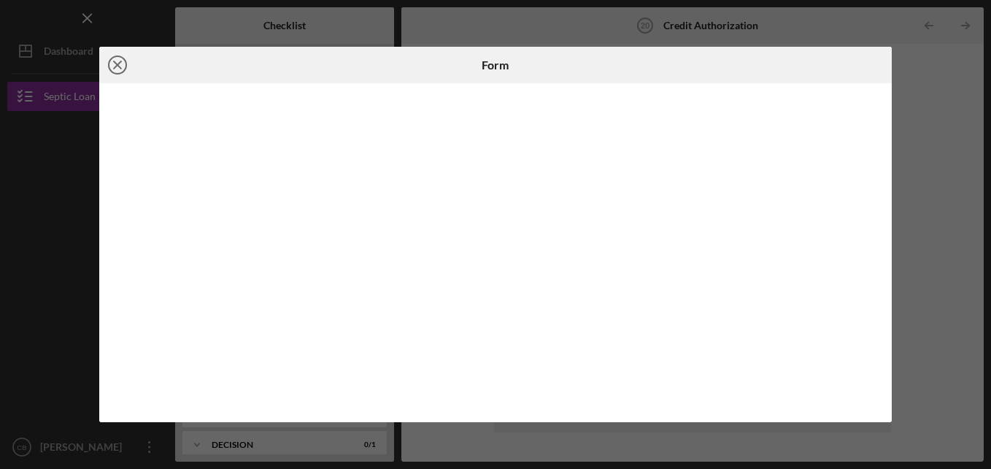
click at [115, 69] on line at bounding box center [117, 64] width 7 height 7
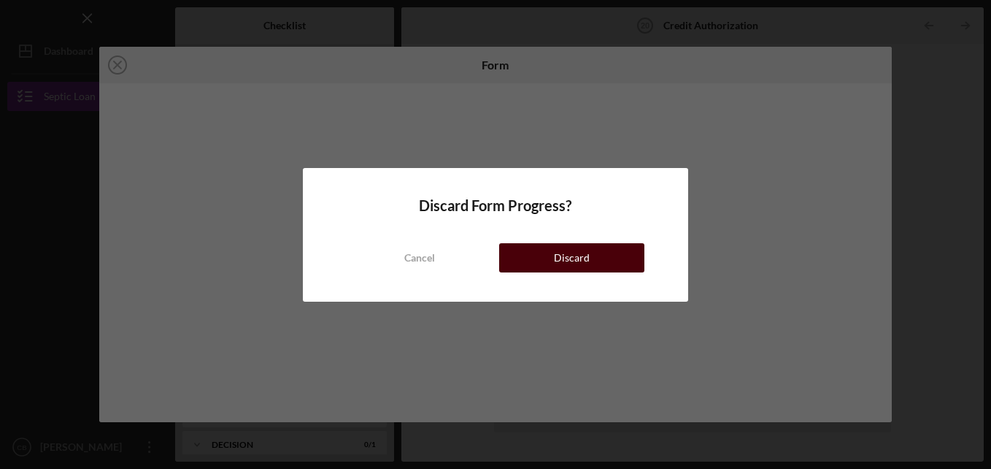
click at [594, 253] on button "Discard" at bounding box center [571, 257] width 145 height 29
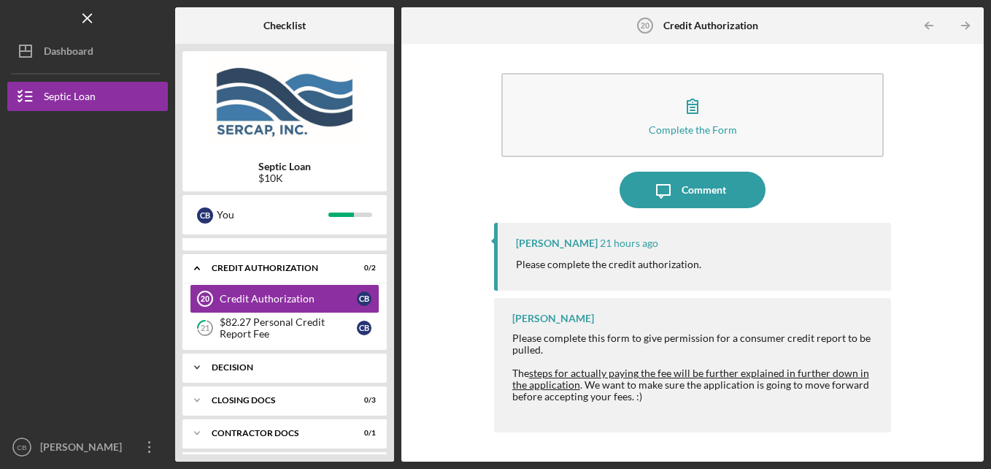
scroll to position [355, 0]
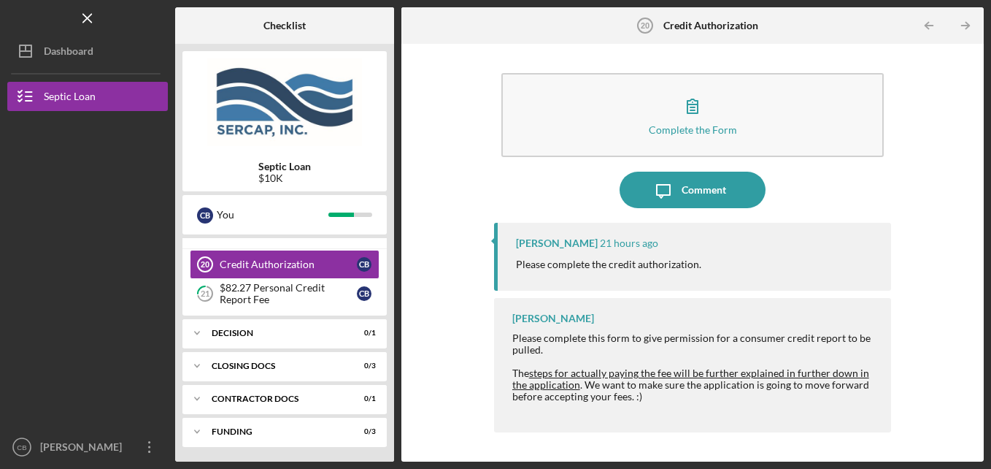
drag, startPoint x: 71, startPoint y: 266, endPoint x: 72, endPoint y: 329, distance: 62.1
click at [72, 329] on div at bounding box center [87, 352] width 161 height 161
click at [966, 27] on icon "Icon/Table Pagination Arrow" at bounding box center [966, 25] width 33 height 33
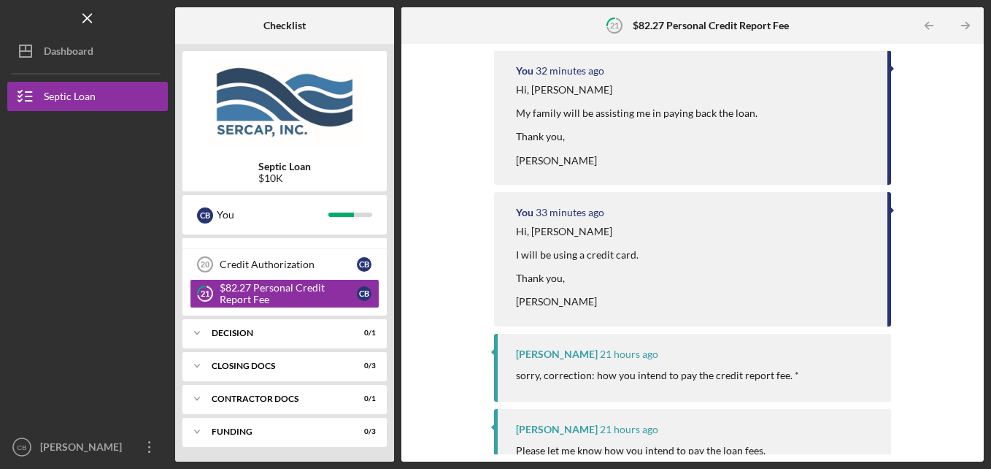
scroll to position [178, 0]
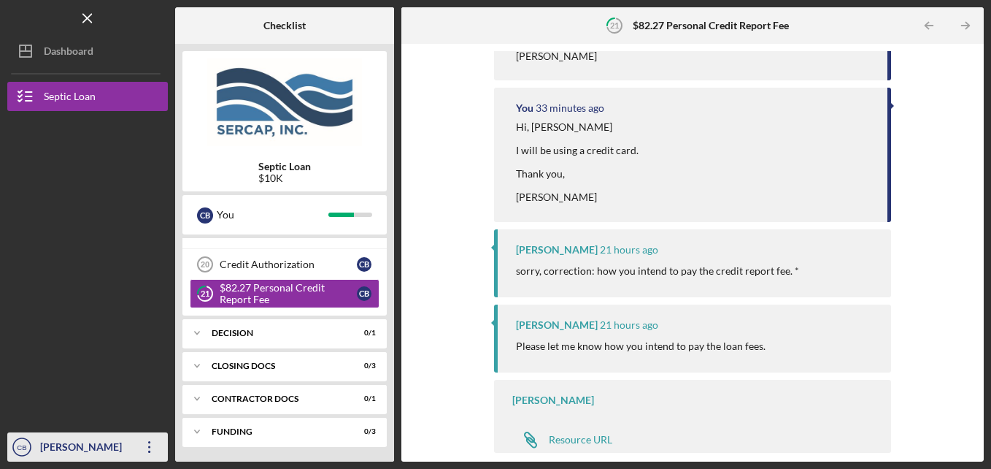
click at [77, 451] on div "[PERSON_NAME]" at bounding box center [84, 448] width 95 height 33
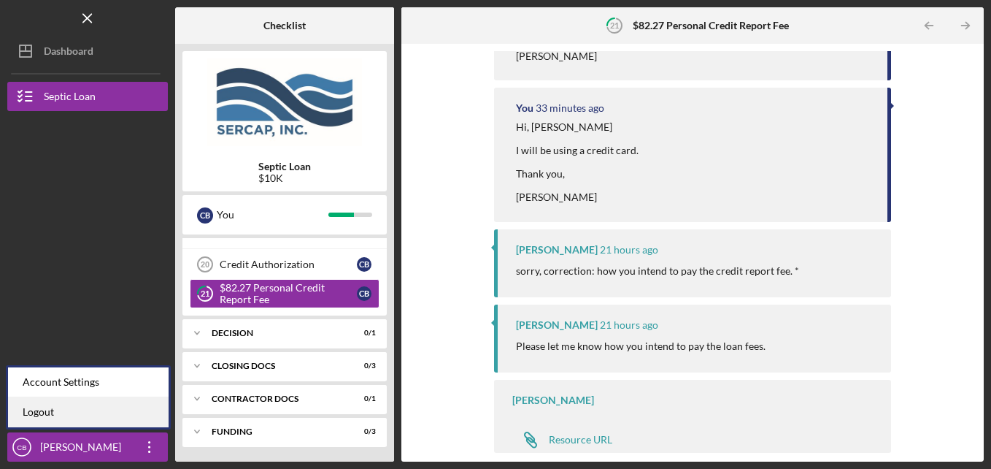
click at [45, 414] on link "Logout" at bounding box center [88, 412] width 161 height 30
